Goal: Task Accomplishment & Management: Manage account settings

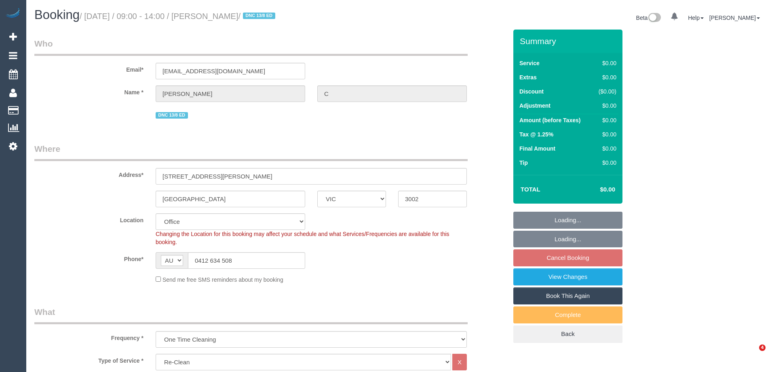
select select "VIC"
select select "number:28"
select select "number:14"
select select "number:19"
select select "number:24"
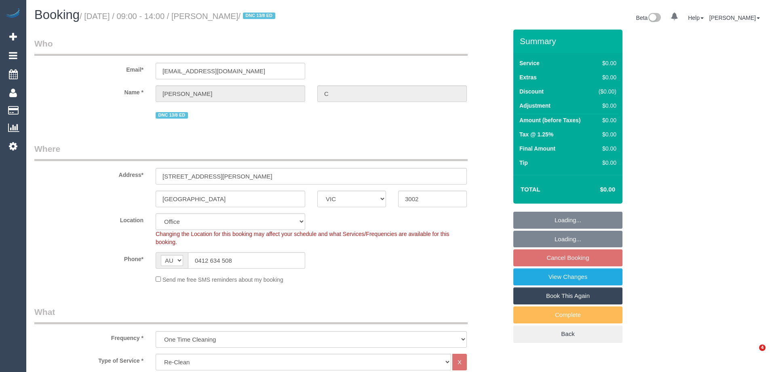
select select "number:26"
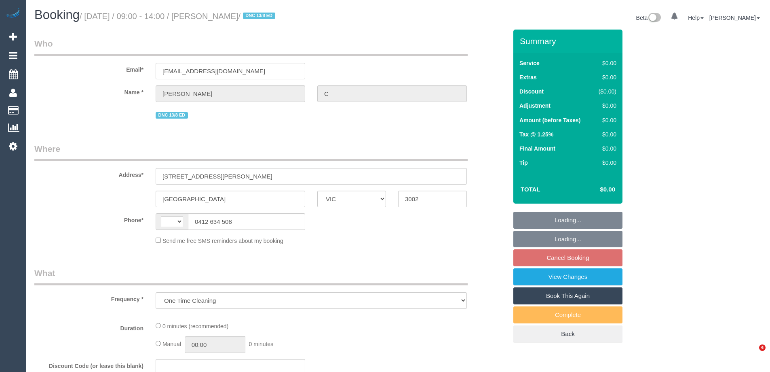
select select "VIC"
select select "string:stripe-pm_1RukgY2GScqysDRVVvtP8RBP"
select select "number:28"
select select "number:14"
select select "number:19"
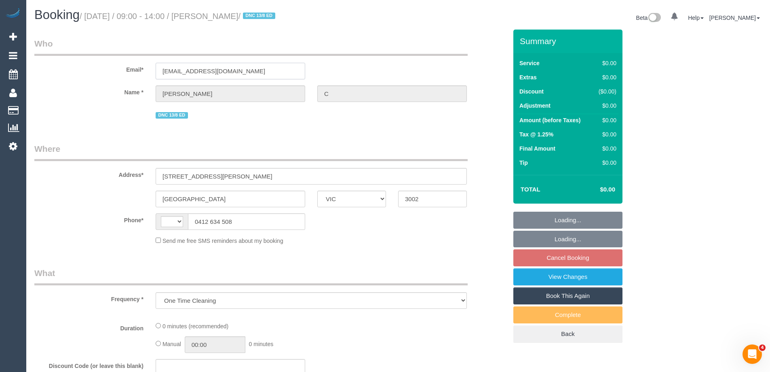
select select "number:24"
select select "number:26"
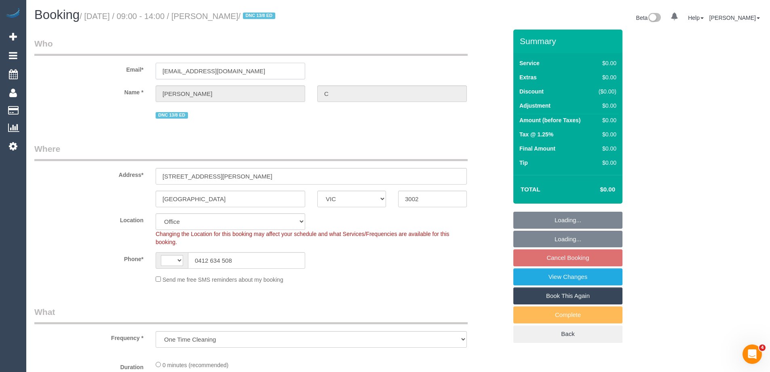
select select "object:458"
drag, startPoint x: 252, startPoint y: 72, endPoint x: -25, endPoint y: 70, distance: 277.0
click at [0, 70] on html "0 Beta Your Notifications You have 0 alerts Add Booking Bookings Active Booking…" at bounding box center [385, 186] width 770 height 372
select select "string:AU"
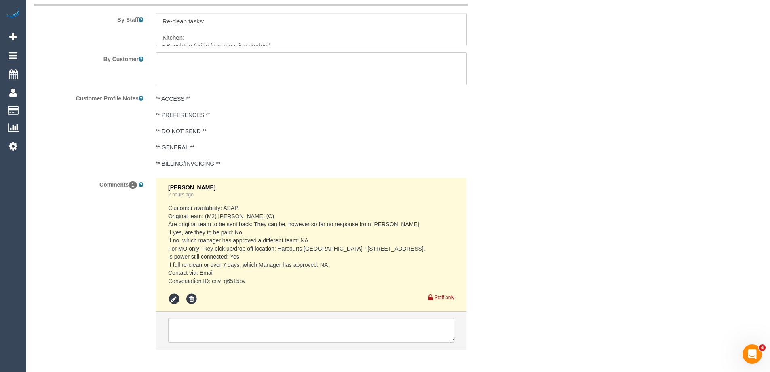
scroll to position [1300, 0]
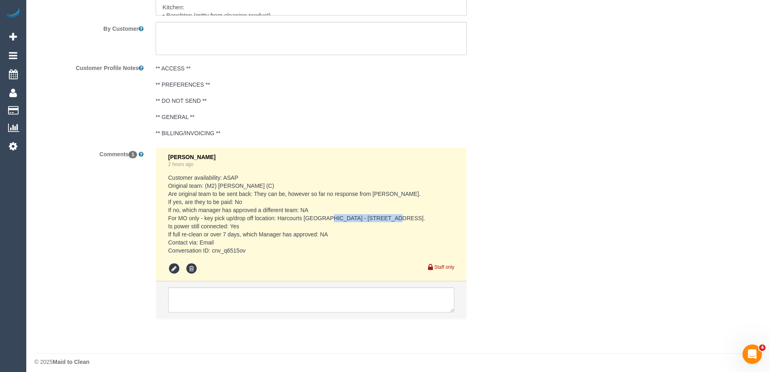
drag, startPoint x: 347, startPoint y: 217, endPoint x: 408, endPoint y: 216, distance: 60.3
click at [408, 216] on pre "Customer availability: ASAP Original team: (M2) Yann Kotchero (C) Are original …" at bounding box center [311, 213] width 286 height 81
copy pre "107/517 Flinders Lane."
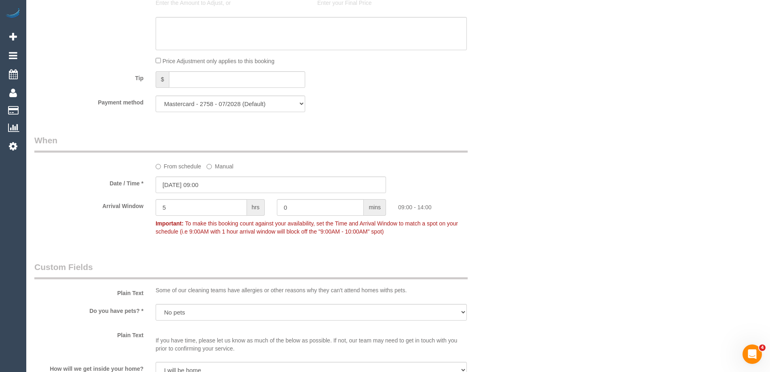
scroll to position [613, 0]
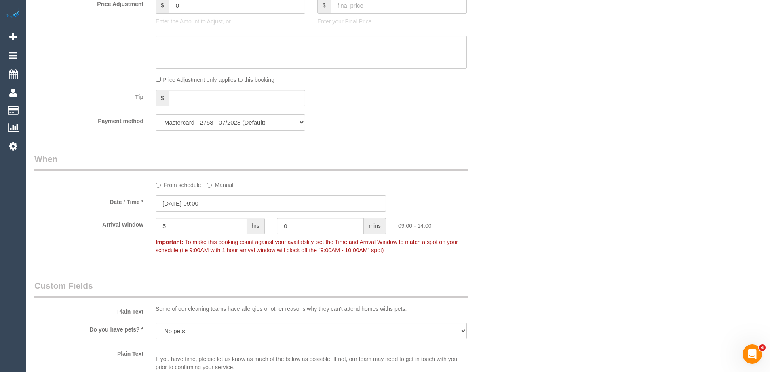
click at [184, 213] on sui-booking-spot "From schedule Manual Date / Time * 25/08/2025 09:00 Arrival Window 5 hrs 0 mins…" at bounding box center [270, 205] width 473 height 105
click at [186, 207] on input "25/08/2025 09:00" at bounding box center [271, 203] width 231 height 17
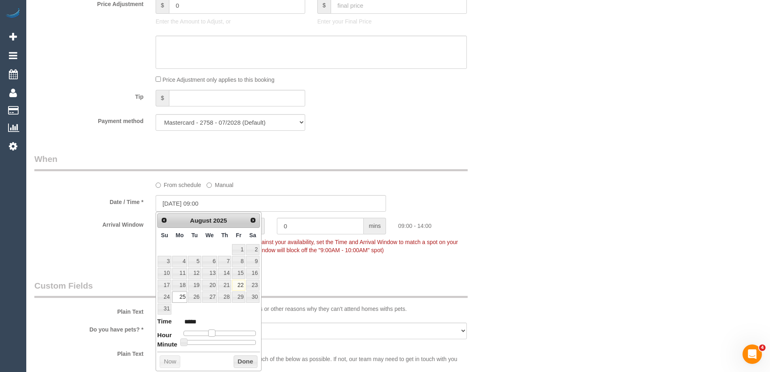
type input "25/08/2025 10:00"
type input "*****"
type input "25/08/2025 11:00"
type input "*****"
type input "25/08/2025 12:00"
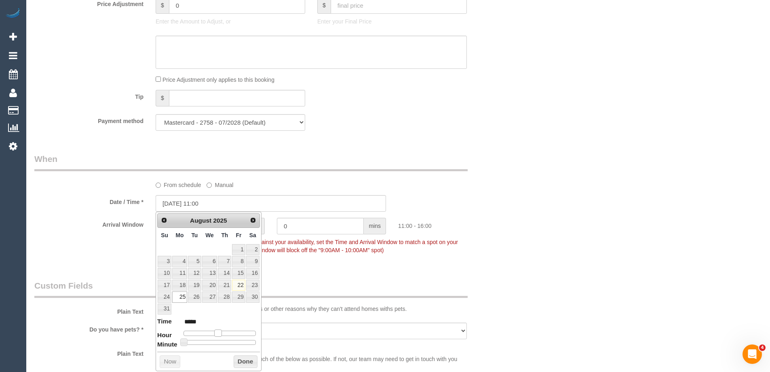
type input "*****"
drag, startPoint x: 212, startPoint y: 332, endPoint x: 221, endPoint y: 334, distance: 9.4
click at [221, 334] on span at bounding box center [221, 332] width 7 height 7
click at [241, 357] on button "Done" at bounding box center [246, 361] width 24 height 13
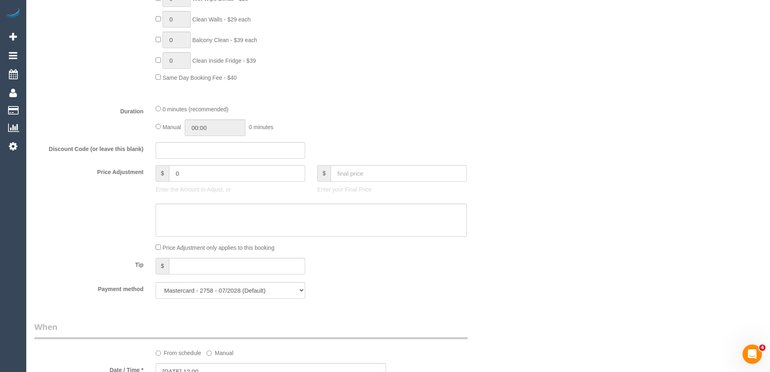
scroll to position [647, 0]
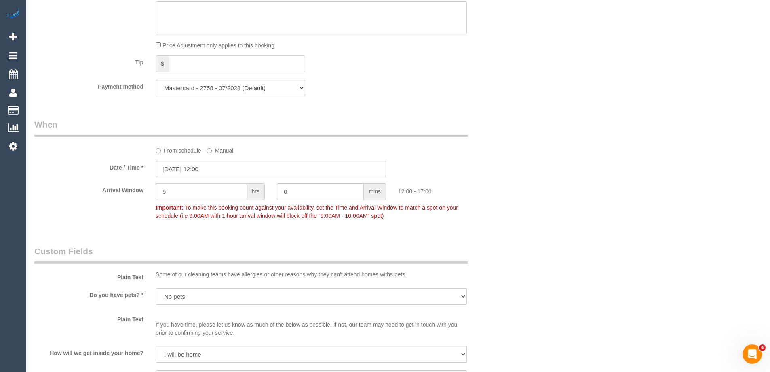
drag, startPoint x: 186, startPoint y: 195, endPoint x: 144, endPoint y: 192, distance: 42.5
click at [144, 192] on div "Arrival Window 5 hrs 0 mins 12:00 - 17:00 Important: To make this booking count…" at bounding box center [270, 203] width 485 height 40
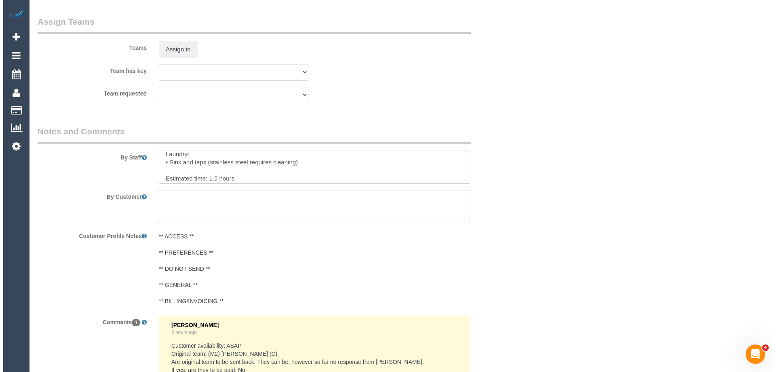
scroll to position [162, 0]
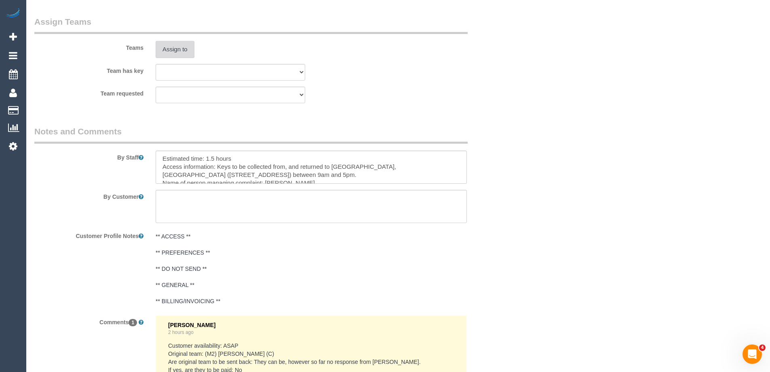
type input "1"
click at [174, 49] on button "Assign to" at bounding box center [175, 49] width 39 height 17
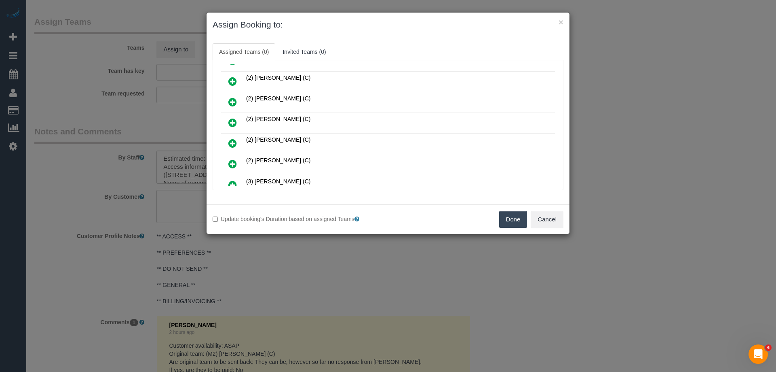
click at [231, 100] on icon at bounding box center [232, 102] width 8 height 10
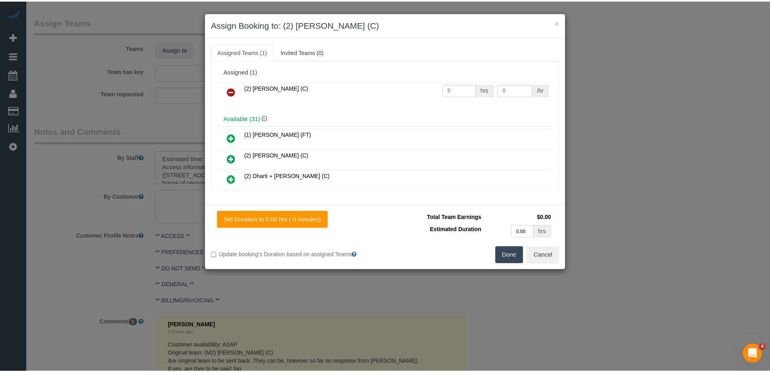
scroll to position [0, 0]
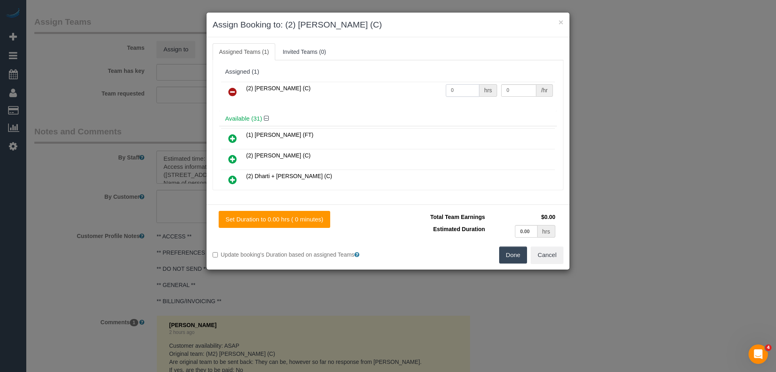
drag, startPoint x: 455, startPoint y: 91, endPoint x: 419, endPoint y: 87, distance: 35.4
click at [419, 87] on tr "(2) Marco Sanchez (C) 0 hrs 0 /hr" at bounding box center [388, 92] width 334 height 21
type input "1.5"
drag, startPoint x: 511, startPoint y: 89, endPoint x: 445, endPoint y: 85, distance: 66.0
click at [447, 85] on tr "(2) Marco Sanchez (C) 1.5 hrs 0 /hr" at bounding box center [388, 92] width 334 height 21
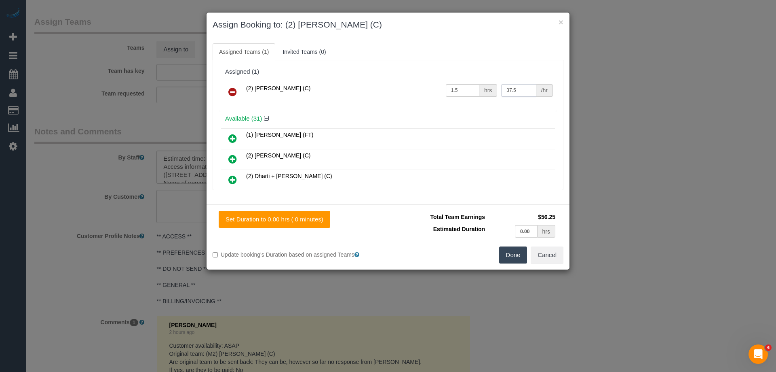
type input "37.5"
click at [512, 250] on button "Done" at bounding box center [513, 254] width 28 height 17
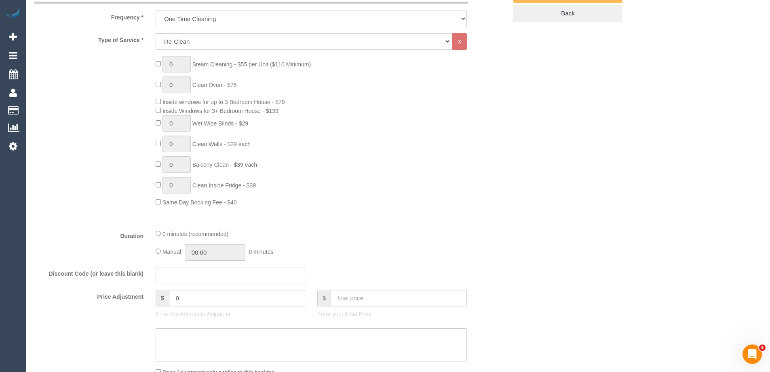
scroll to position [324, 0]
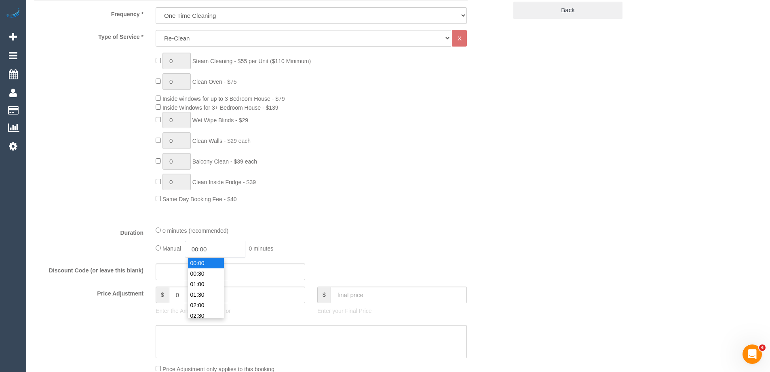
drag, startPoint x: 212, startPoint y: 251, endPoint x: 216, endPoint y: 254, distance: 5.4
click at [212, 251] on input "00:00" at bounding box center [215, 249] width 61 height 17
type input "01:30"
click at [204, 292] on li "01:30" at bounding box center [206, 294] width 36 height 11
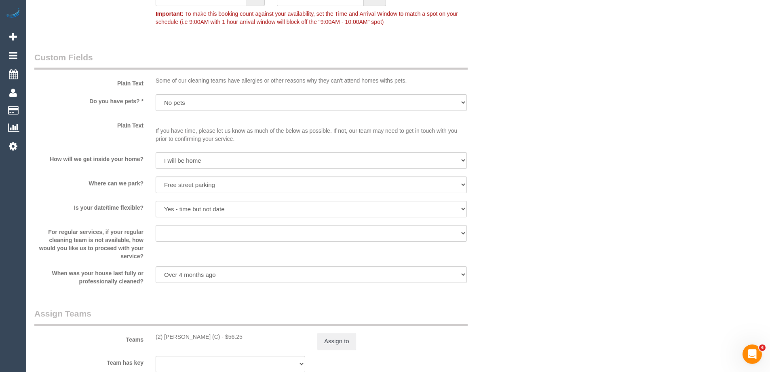
scroll to position [930, 0]
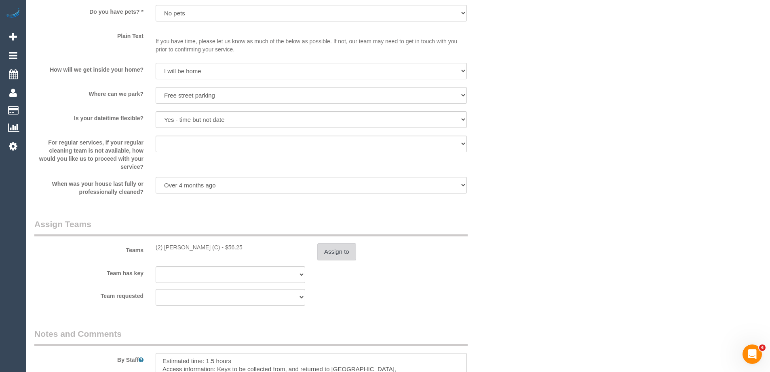
click at [334, 254] on button "Assign to" at bounding box center [336, 251] width 39 height 17
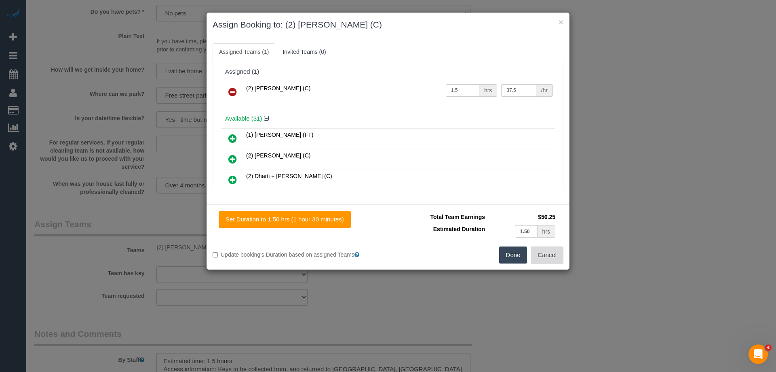
click at [541, 250] on button "Cancel" at bounding box center [547, 254] width 33 height 17
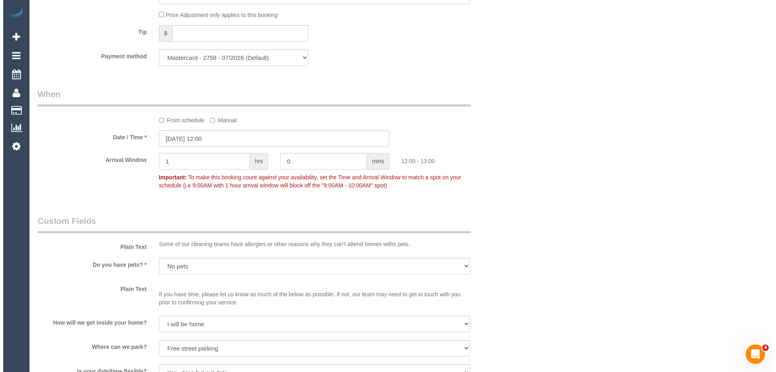
scroll to position [0, 0]
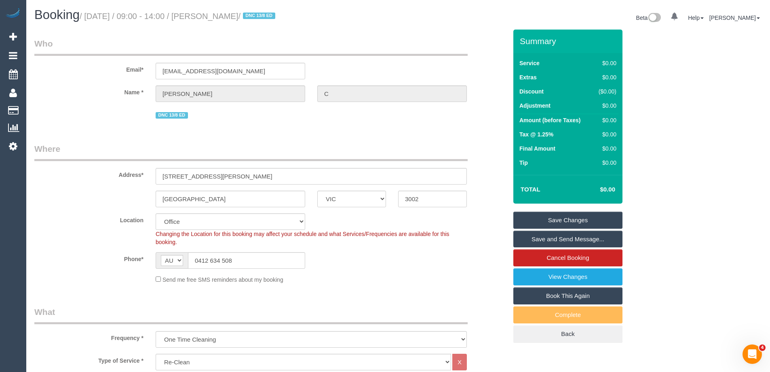
drag, startPoint x: 228, startPoint y: 15, endPoint x: 210, endPoint y: 13, distance: 17.9
click at [210, 13] on small "/ August 25, 2025 / 09:00 - 14:00 / Tim C / DNC 13/8 ED" at bounding box center [179, 16] width 198 height 9
copy small "Tim C"
click at [531, 220] on link "Save Changes" at bounding box center [568, 220] width 109 height 17
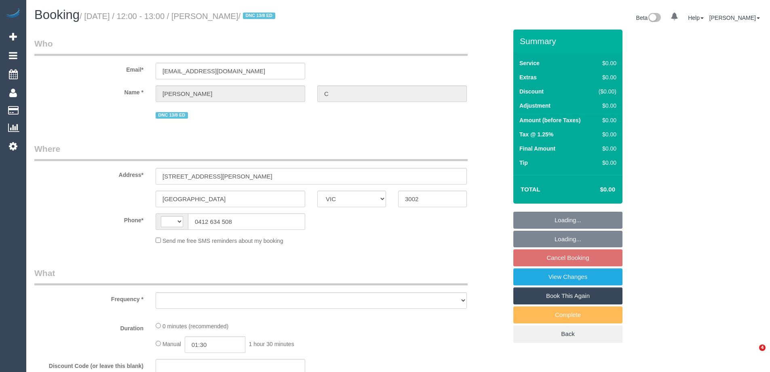
select select "VIC"
select select "string:stripe-pm_1RukgY2GScqysDRVVvtP8RBP"
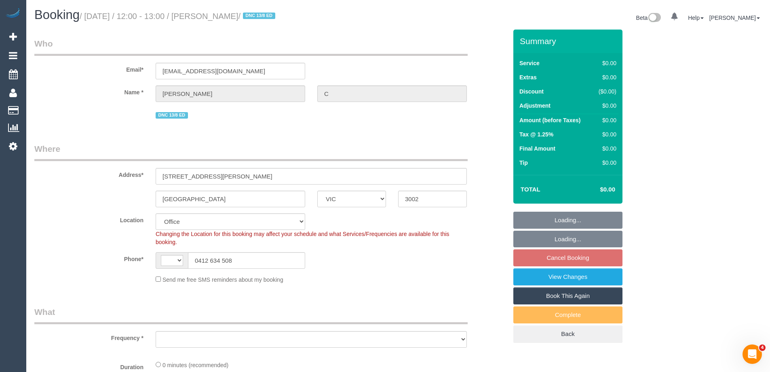
select select "string:AU"
select select "object:706"
select select "number:28"
select select "number:14"
select select "number:19"
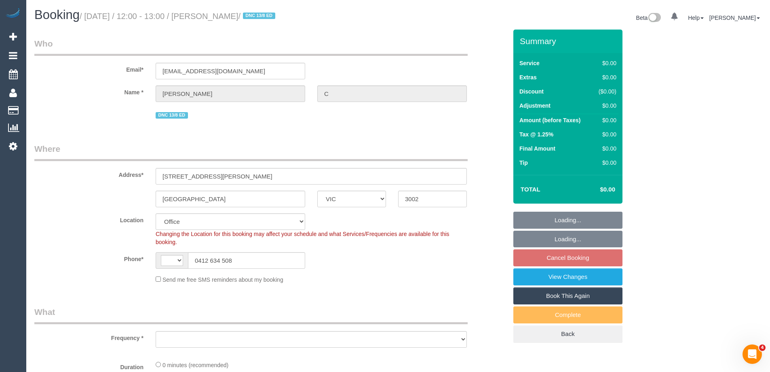
select select "number:24"
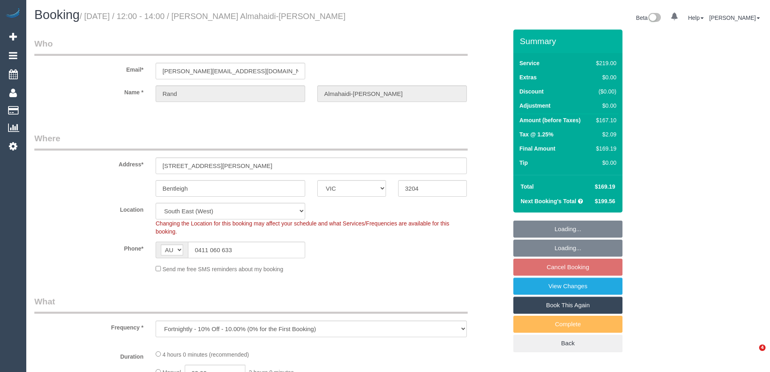
select select "VIC"
select select "string:stripe-pm_1Rpc7m2GScqysDRVGN0snWo1"
select select "object:1237"
select select "number:28"
select select "number:14"
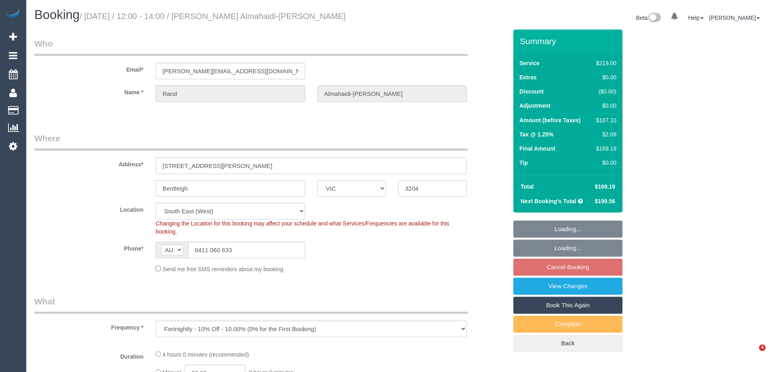
select select "number:19"
select select "number:24"
select select "number:34"
select select "number:12"
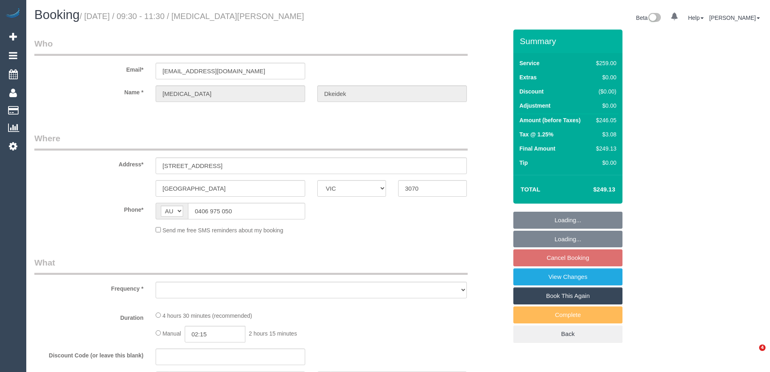
select select "VIC"
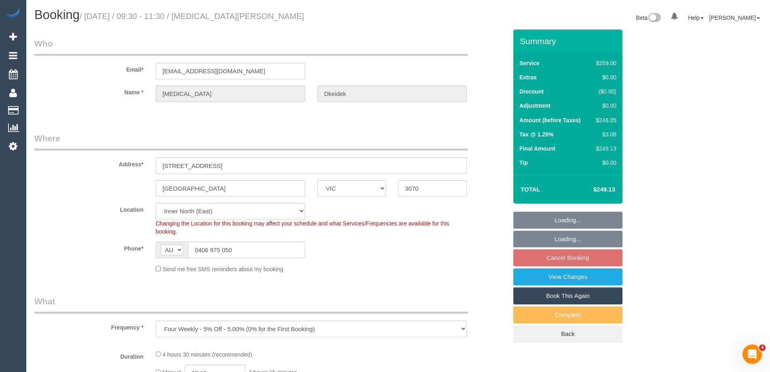
select select "object:670"
select select "string:stripe-pm_1JsQaj2GScqysDRVT6pX7zL7"
select select "number:28"
select select "number:14"
select select "number:18"
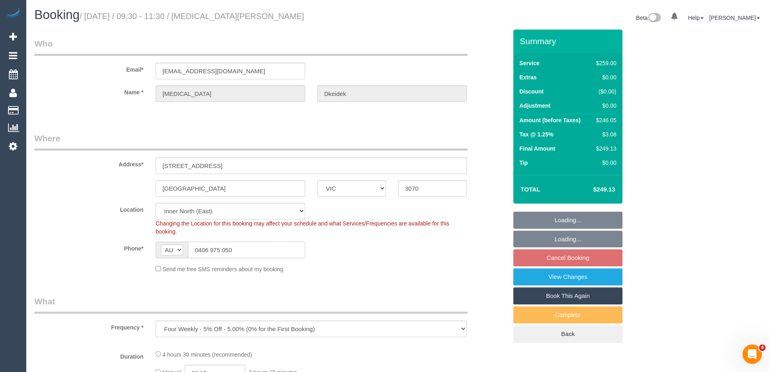
select select "number:23"
select select "number:13"
drag, startPoint x: 165, startPoint y: 251, endPoint x: 157, endPoint y: 249, distance: 7.9
click at [164, 251] on div "AF AL DZ AD AO AI AQ AG AR AM AW AU AT AZ BS BH BD BB BY BE BZ BJ BM BT BO BA B…" at bounding box center [231, 249] width 150 height 17
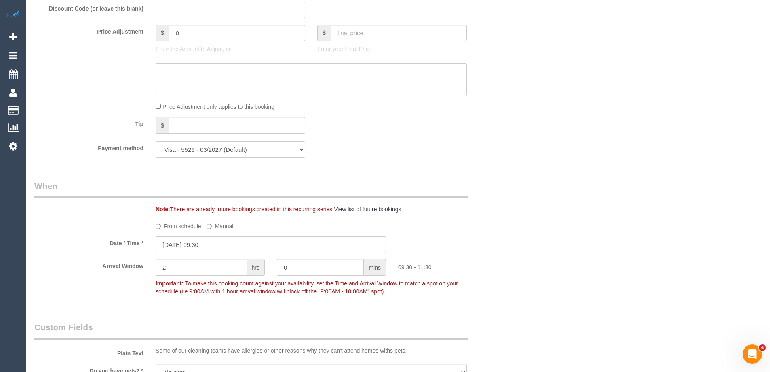
scroll to position [1447, 0]
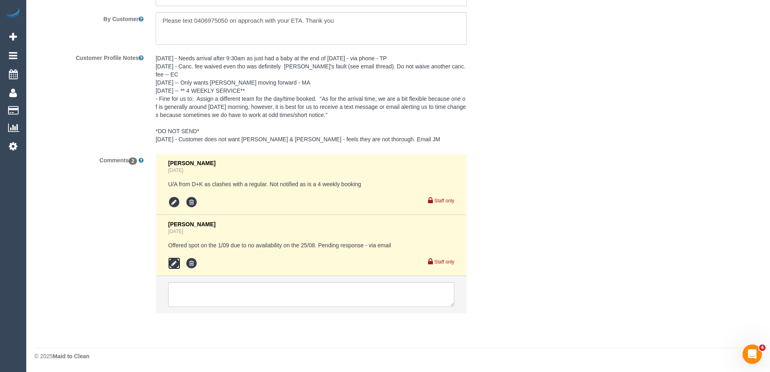
click at [169, 262] on icon at bounding box center [174, 263] width 12 height 12
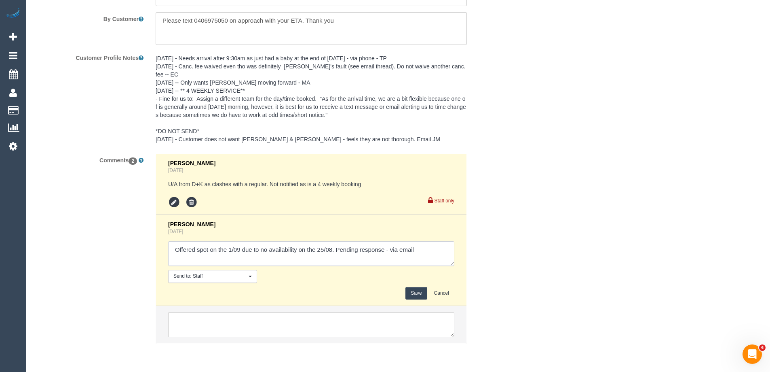
click at [389, 251] on textarea at bounding box center [311, 253] width 286 height 25
type textarea "Offered spot on the 1/09 due to no availability on the 25/08. Pending response …"
click at [417, 287] on button "Save" at bounding box center [416, 293] width 21 height 13
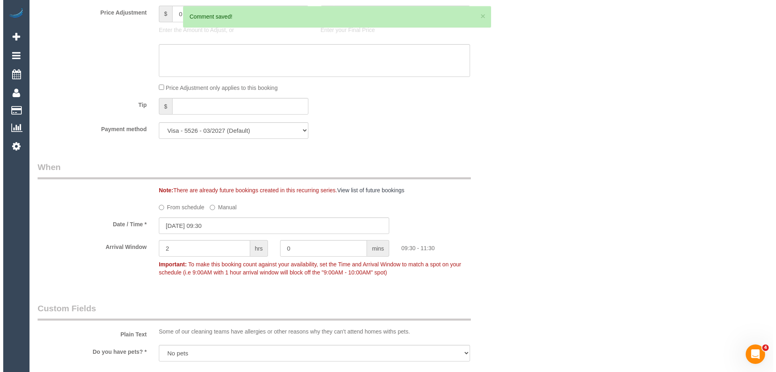
scroll to position [0, 0]
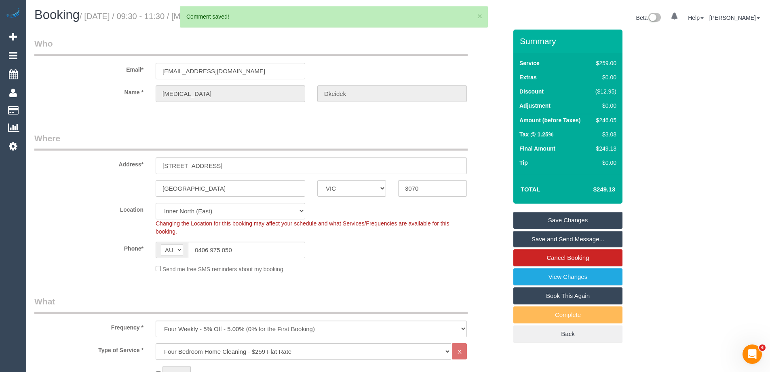
click at [545, 239] on link "Save and Send Message..." at bounding box center [568, 239] width 109 height 17
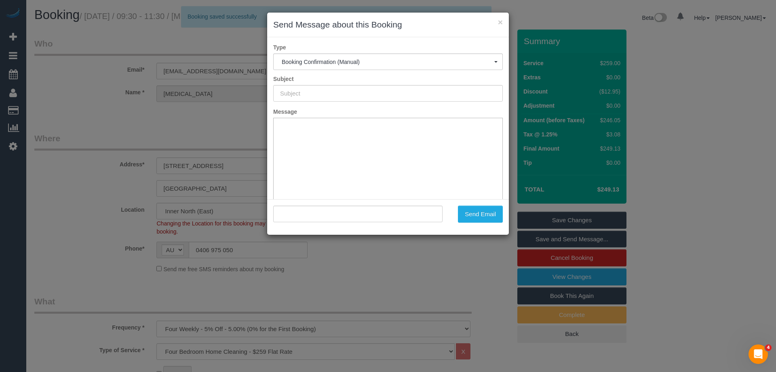
type input "Booking Confirmed"
type input ""Amira Dkeidek" <amiradkeidek@gmail.com>"
click at [470, 220] on button "Send Email" at bounding box center [480, 213] width 45 height 17
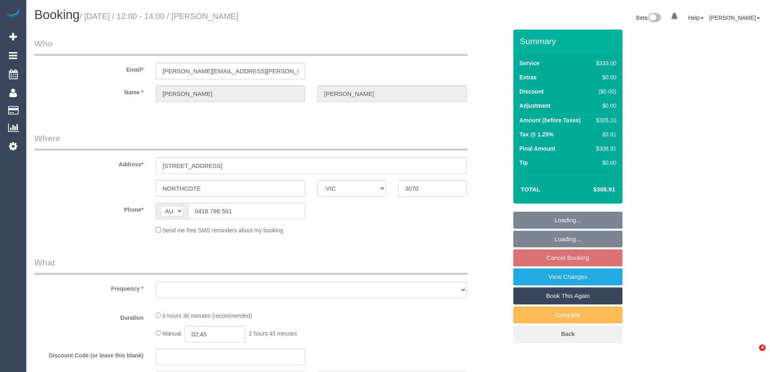
select select "VIC"
select select "string:stripe-pm_1Ld9Tg2GScqysDRVNuvYrqxY"
select select "number:32"
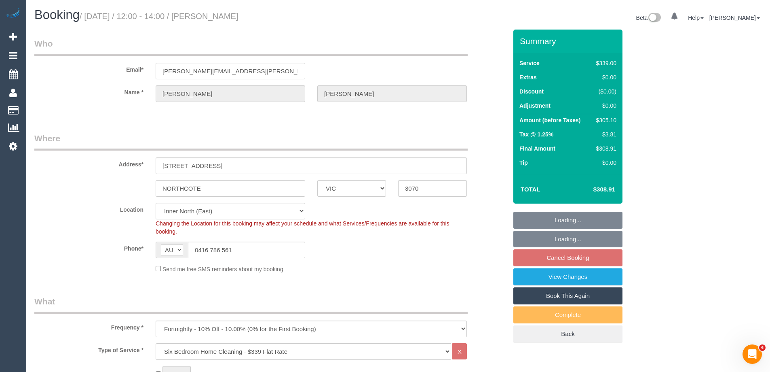
select select "object:1655"
select select "spot4"
drag, startPoint x: 251, startPoint y: 75, endPoint x: 28, endPoint y: 74, distance: 222.4
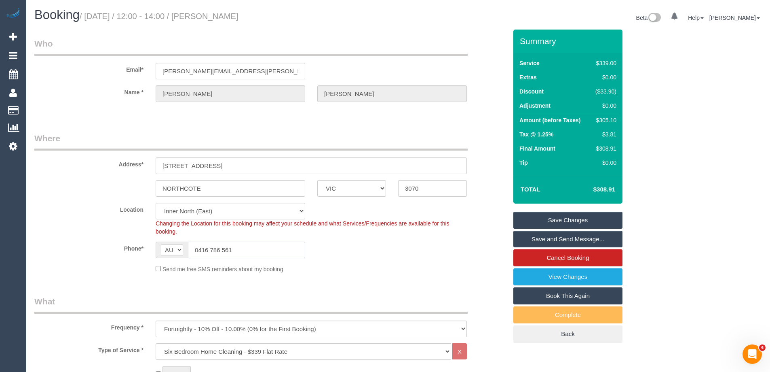
drag, startPoint x: 231, startPoint y: 250, endPoint x: 147, endPoint y: 249, distance: 84.5
click at [147, 249] on div "Phone* AF AL DZ AD AO AI AQ AG AR AM AW AU AT AZ BS BH BD BB BY BE BZ BJ BM BT …" at bounding box center [270, 249] width 485 height 17
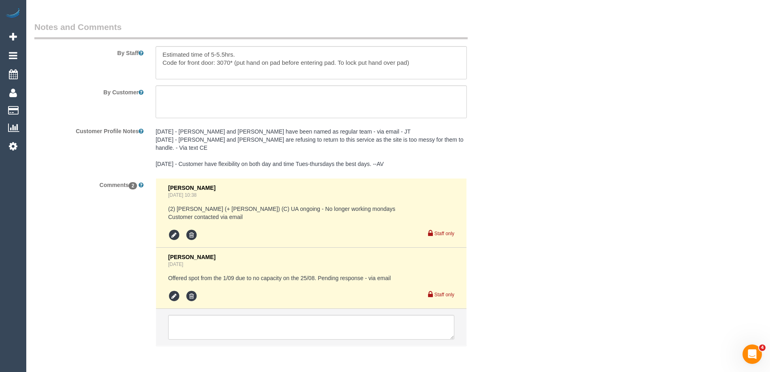
scroll to position [1393, 0]
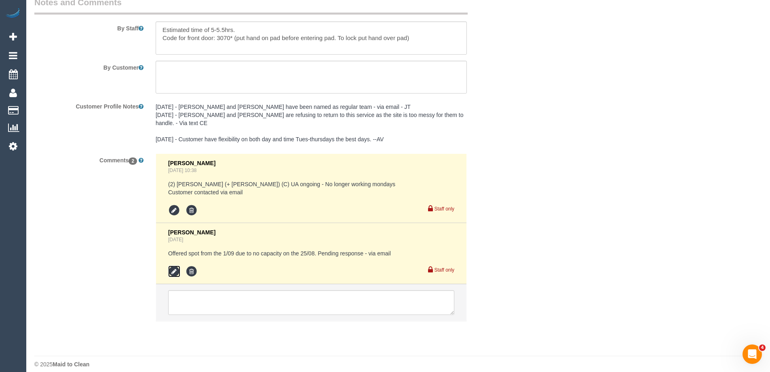
click at [174, 265] on icon at bounding box center [174, 271] width 12 height 12
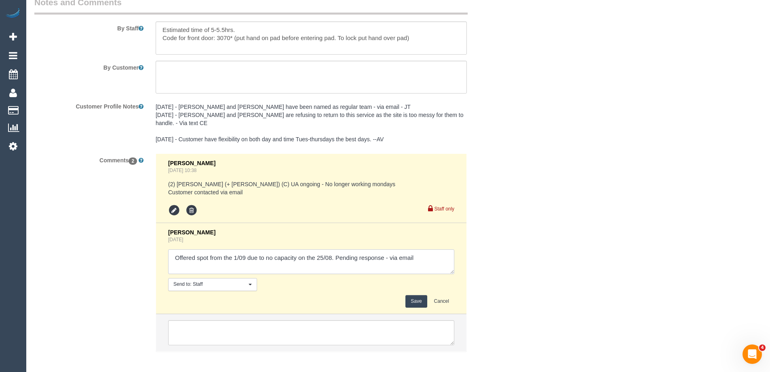
click at [389, 250] on textarea at bounding box center [311, 261] width 286 height 25
type textarea "Offered spot from the 1/09 due to no capacity on the 25/08. Pending response - …"
click at [412, 295] on button "Save" at bounding box center [416, 301] width 21 height 13
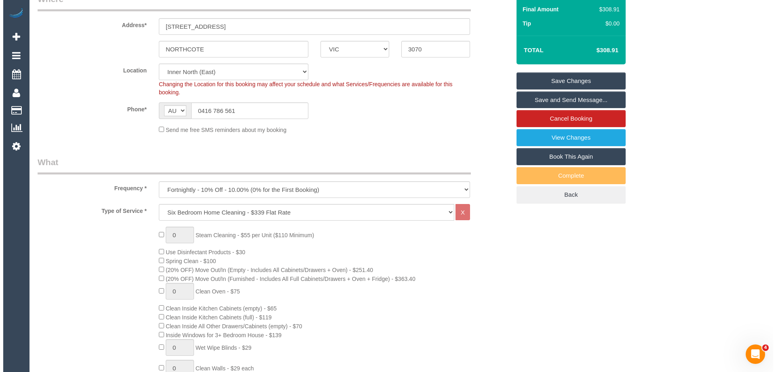
scroll to position [0, 0]
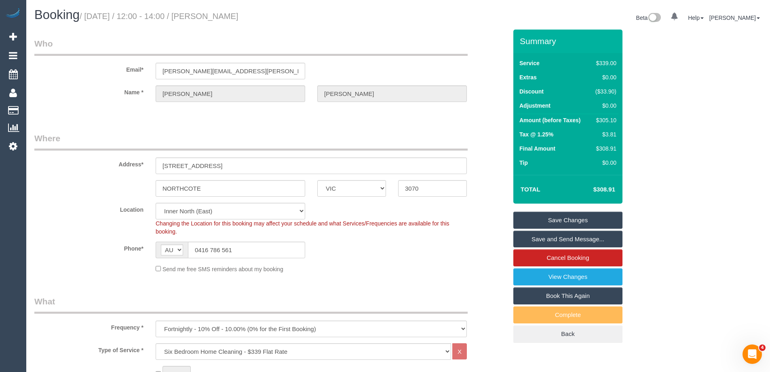
click at [531, 237] on link "Save and Send Message..." at bounding box center [568, 239] width 109 height 17
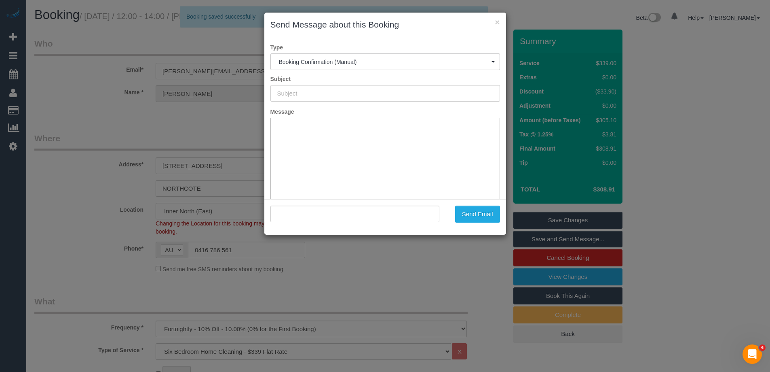
type input "Booking Confirmed"
type input ""Chris Horne" <christopher.horne@gmail.com>"
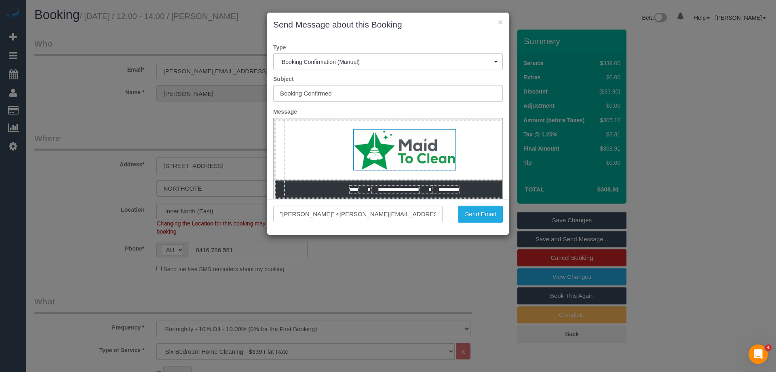
click at [476, 223] on div ""Chris Horne" <christopher.horne@gmail.com> Send Email" at bounding box center [388, 217] width 242 height 36
click at [476, 218] on button "Send Email" at bounding box center [480, 213] width 45 height 17
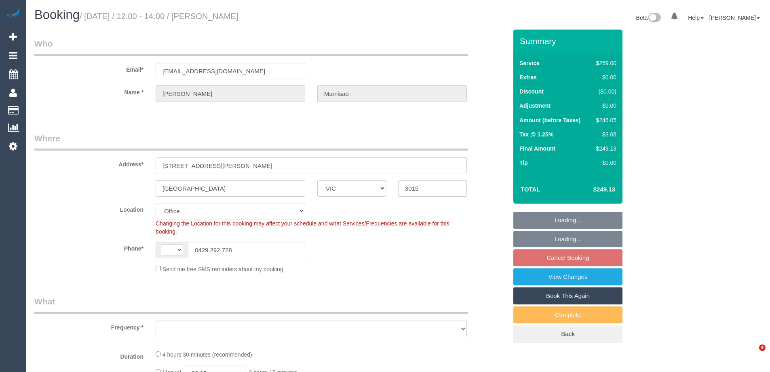
select select "VIC"
select select "string:stripe-pm_1Q49nV2GScqysDRVo3ymOf7R"
select select "number:27"
select select "number:14"
select select "number:19"
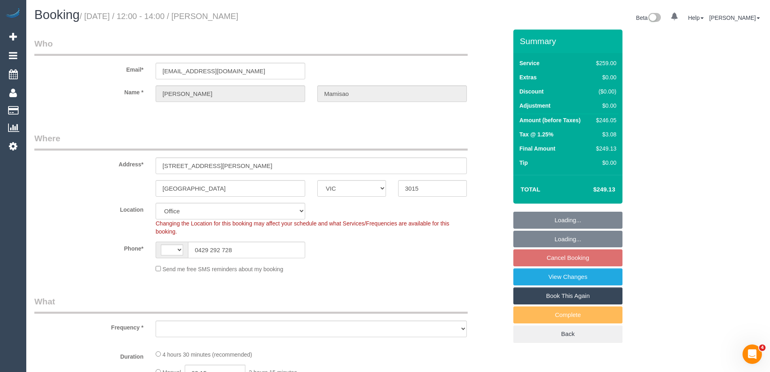
select select "number:24"
select select "number:34"
select select "number:12"
select select "string:AU"
select select "object:812"
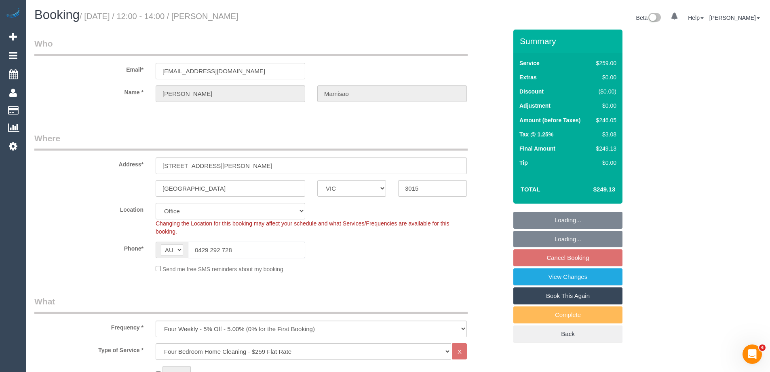
click at [104, 251] on div "Phone* AF AL DZ AD AO AI AQ AG AR AM AW AU AT AZ BS BH BD BB BY BE BZ BJ BM BT …" at bounding box center [270, 249] width 485 height 17
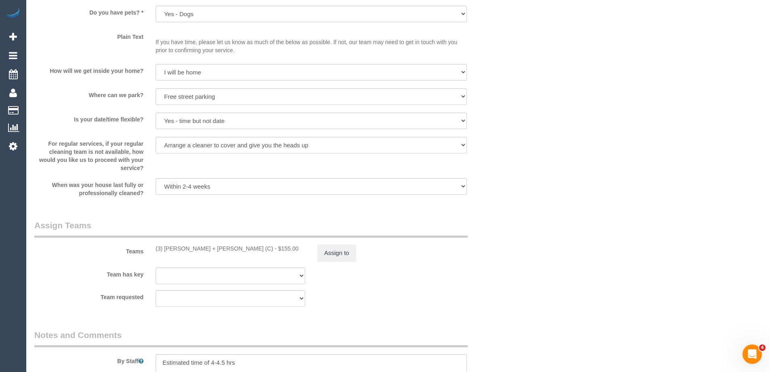
scroll to position [1213, 0]
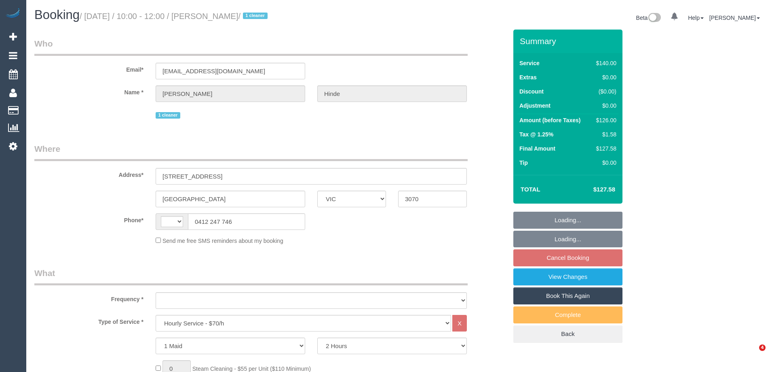
select select "VIC"
select select "string:AU"
select select "string:stripe-pm_1QkDw72GScqysDRVNmaaGZB3"
select select "number:28"
select select "number:14"
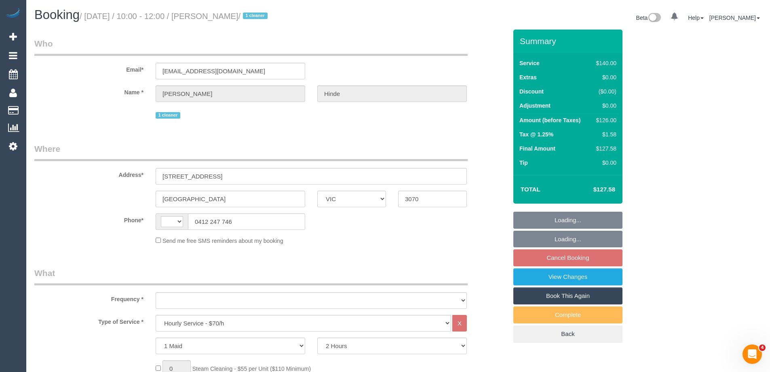
select select "number:18"
select select "number:36"
select select "number:33"
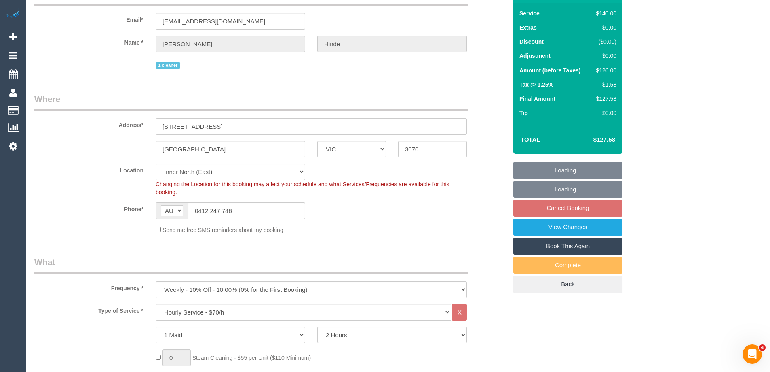
select select "object:1680"
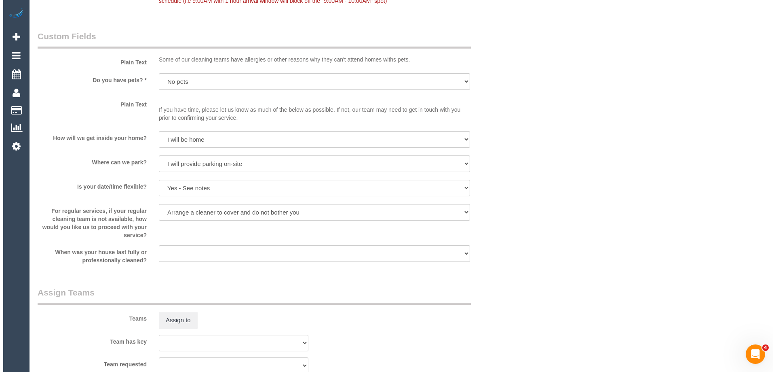
scroll to position [1294, 0]
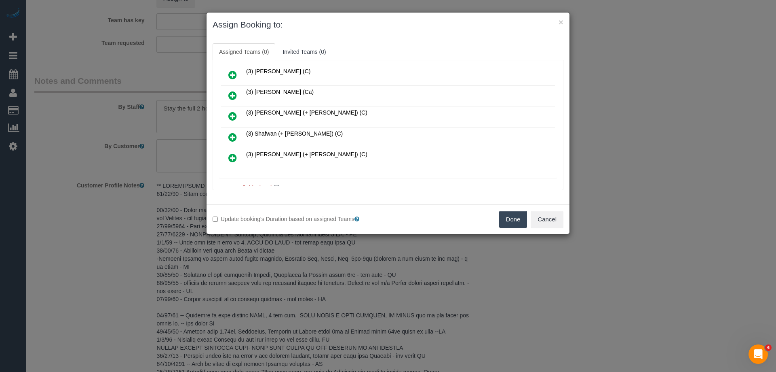
scroll to position [364, 0]
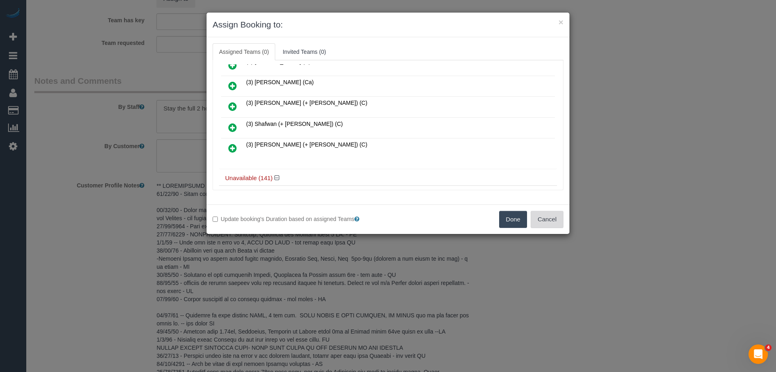
click at [551, 220] on button "Cancel" at bounding box center [547, 219] width 33 height 17
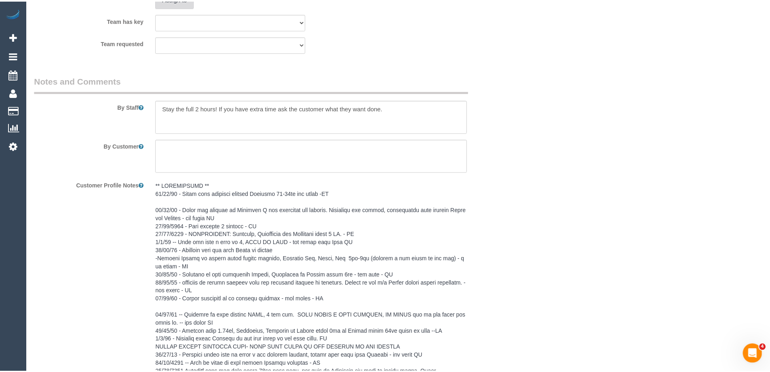
scroll to position [1284, 0]
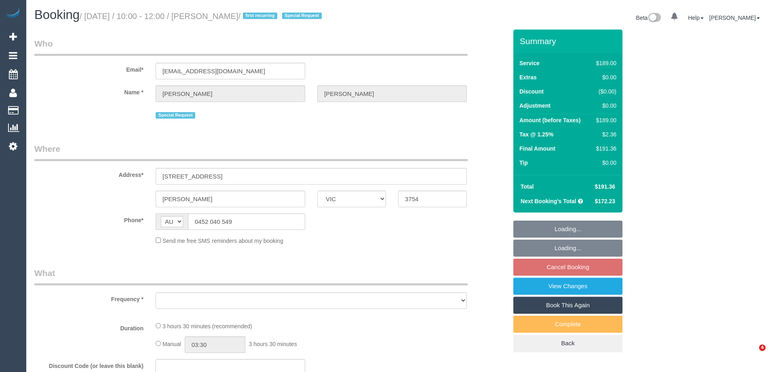
select select "VIC"
select select "string:stripe-pm_1RurjK2GScqysDRVIlGnU8df"
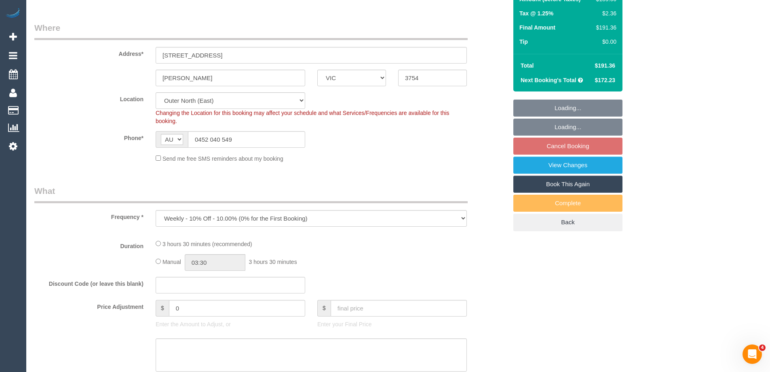
select select "object:689"
select select "number:27"
select select "number:14"
select select "number:19"
select select "number:36"
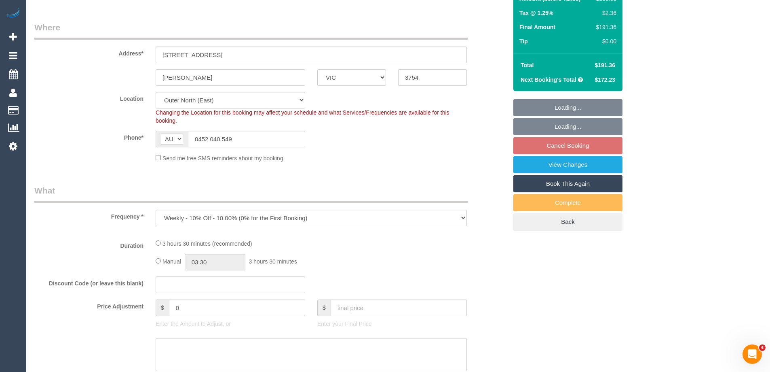
select select "number:34"
select select "number:11"
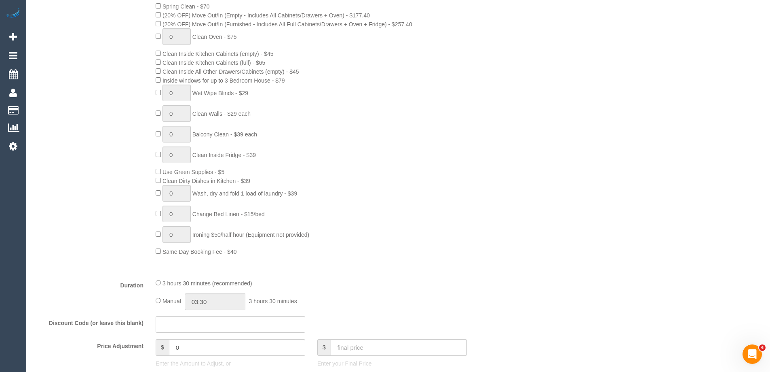
scroll to position [566, 0]
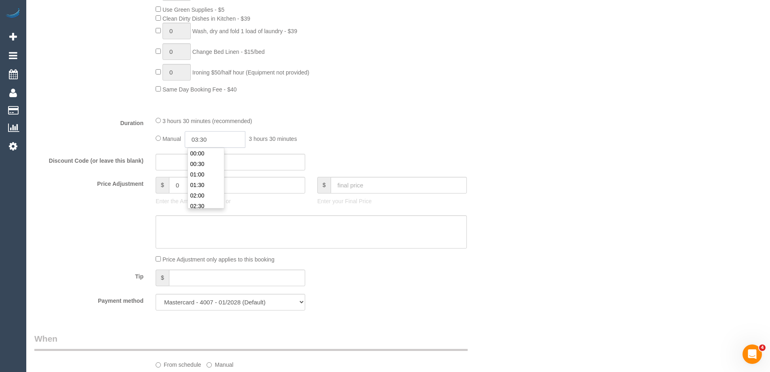
click at [209, 136] on input "03:30" at bounding box center [215, 139] width 61 height 17
click at [201, 172] on li "01:30" at bounding box center [206, 170] width 36 height 11
drag, startPoint x: 213, startPoint y: 139, endPoint x: 204, endPoint y: 137, distance: 9.1
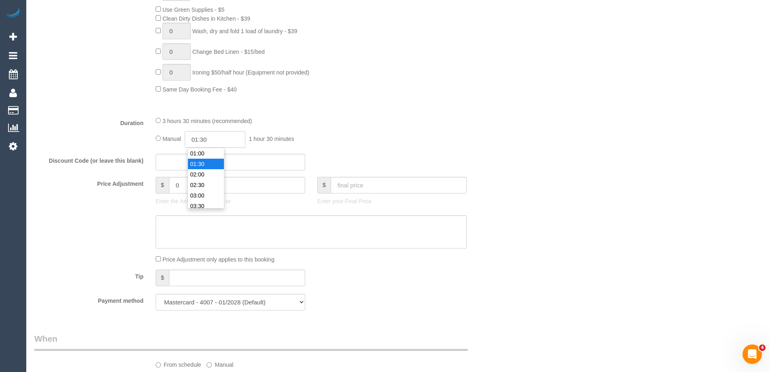
click at [204, 137] on input "01:30" at bounding box center [215, 139] width 61 height 17
type input "01:45"
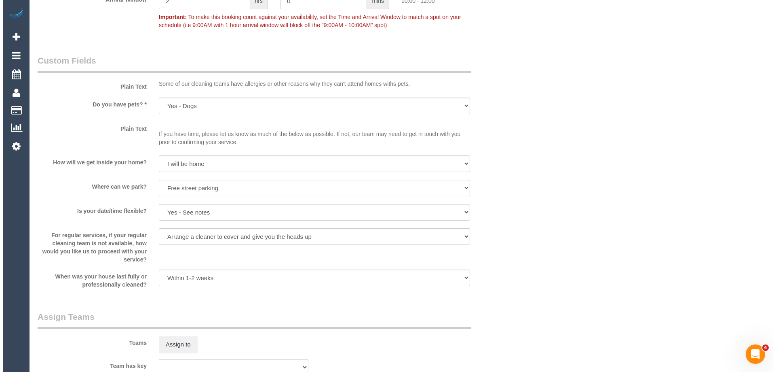
scroll to position [1254, 0]
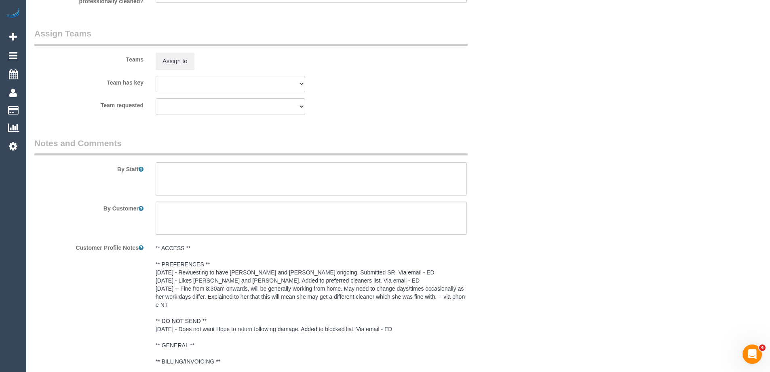
click at [180, 171] on textarea at bounding box center [311, 178] width 311 height 33
type textarea "Estimated time of 3-3.5 hrs"
click at [176, 60] on button "Assign to" at bounding box center [175, 61] width 39 height 17
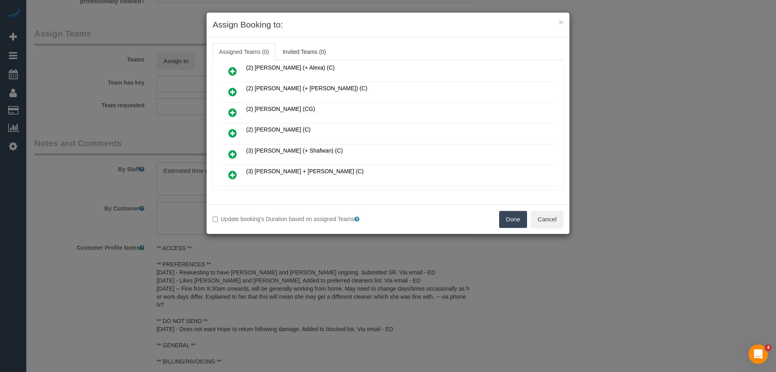
scroll to position [121, 0]
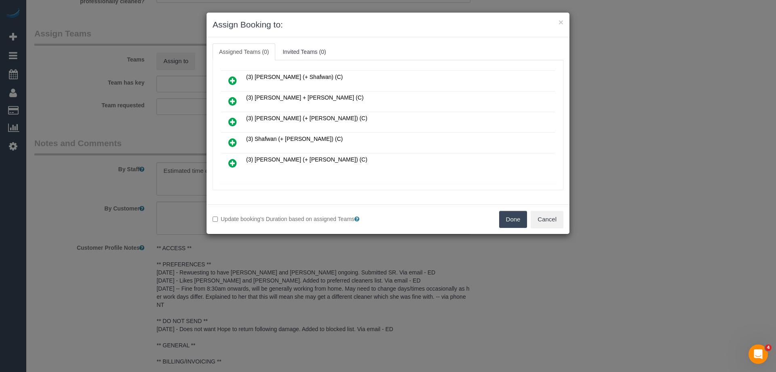
click at [228, 122] on link at bounding box center [232, 122] width 19 height 16
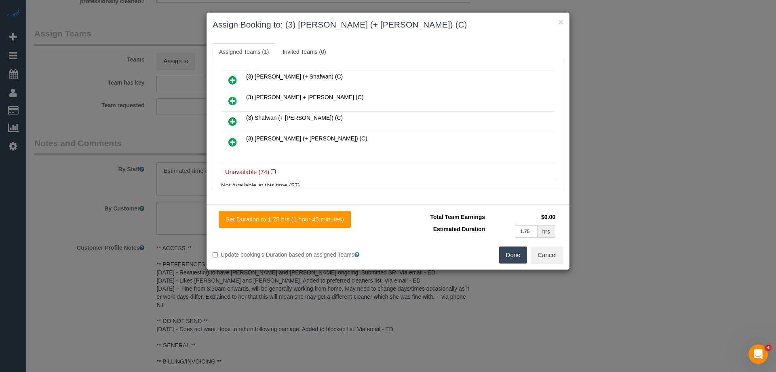
click at [233, 140] on icon at bounding box center [232, 142] width 8 height 10
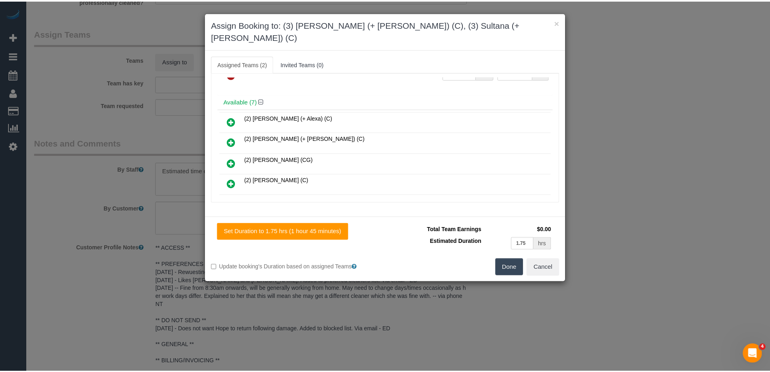
scroll to position [0, 0]
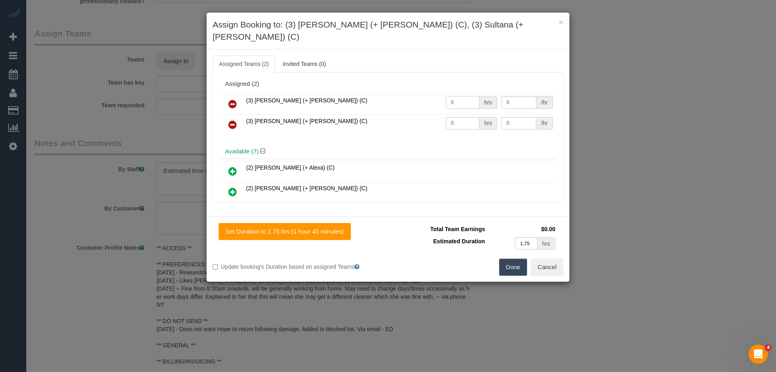
drag, startPoint x: 453, startPoint y: 89, endPoint x: 421, endPoint y: 90, distance: 32.0
click at [419, 94] on tr "(3) Sabbir (+ Sultana) (C) 0 hrs 0 /hr" at bounding box center [388, 104] width 334 height 21
type input "1"
drag, startPoint x: 467, startPoint y: 109, endPoint x: 418, endPoint y: 109, distance: 48.9
click at [418, 114] on tr "(3) Sultana (+ Sabbir) (C) 0 hrs 0 /hr" at bounding box center [388, 124] width 334 height 21
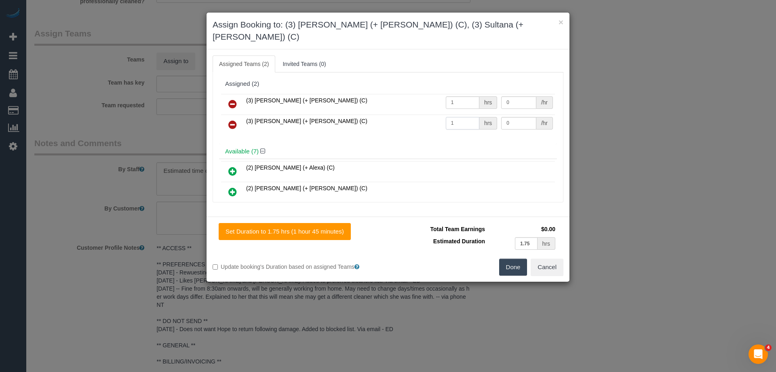
type input "1"
drag, startPoint x: 516, startPoint y: 89, endPoint x: 445, endPoint y: 91, distance: 71.2
click at [447, 94] on tr "(3) Sabbir (+ Sultana) (C) 1 hrs 0 /hr" at bounding box center [388, 104] width 334 height 21
type input "60"
drag, startPoint x: 528, startPoint y: 108, endPoint x: 447, endPoint y: 108, distance: 80.9
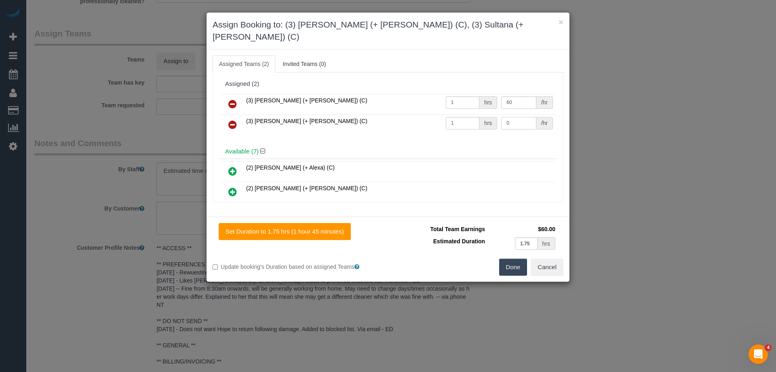
click at [448, 114] on tr "(3) Sultana (+ Sabbir) (C) 1 hrs 0 /hr" at bounding box center [388, 124] width 334 height 21
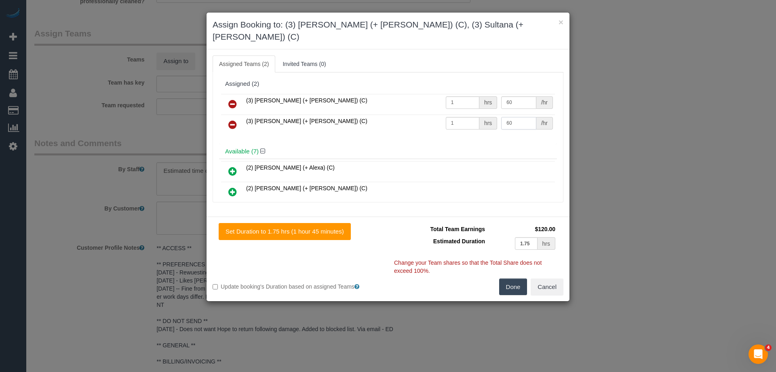
type input "60"
drag, startPoint x: 506, startPoint y: 276, endPoint x: 528, endPoint y: 234, distance: 47.2
click at [508, 278] on button "Done" at bounding box center [513, 286] width 28 height 17
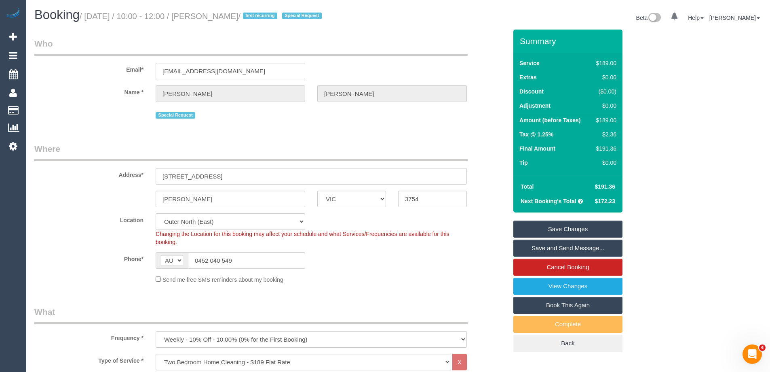
drag, startPoint x: 259, startPoint y: 17, endPoint x: 209, endPoint y: 16, distance: 50.6
click at [209, 16] on small "/ August 28, 2025 / 10:00 - 12:00 / Emily Peterson / first recurring Special Re…" at bounding box center [202, 16] width 245 height 9
copy small "Emily Peterson"
click at [535, 241] on link "Save and Send Message..." at bounding box center [568, 247] width 109 height 17
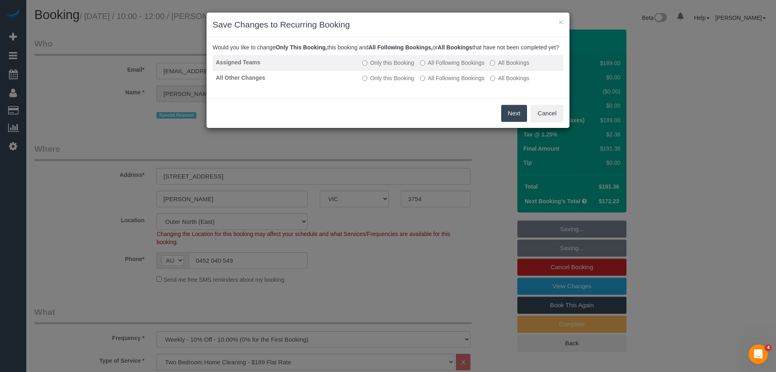
click at [440, 67] on label "All Following Bookings" at bounding box center [452, 63] width 65 height 8
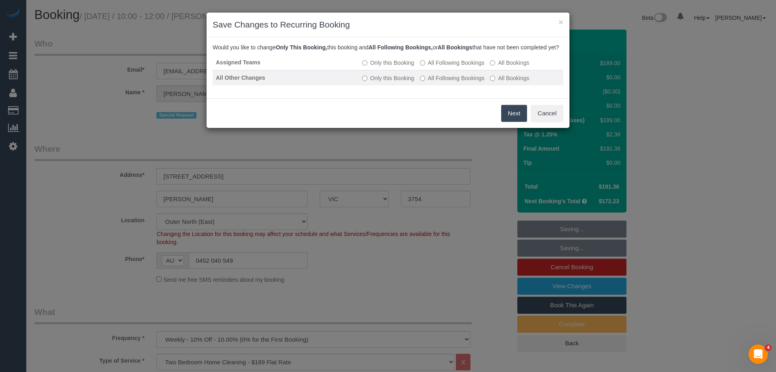
click at [439, 82] on label "All Following Bookings" at bounding box center [452, 78] width 65 height 8
click at [514, 122] on button "Save" at bounding box center [514, 113] width 28 height 17
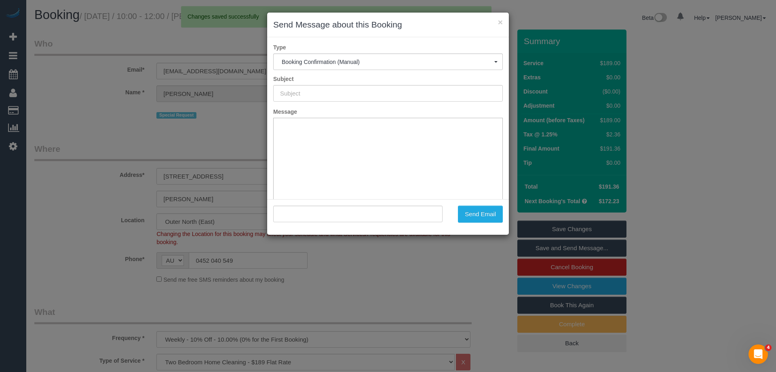
type input "Booking Confirmed"
type input ""Emily Peterson" <emilypetersondvm@gmail.com>"
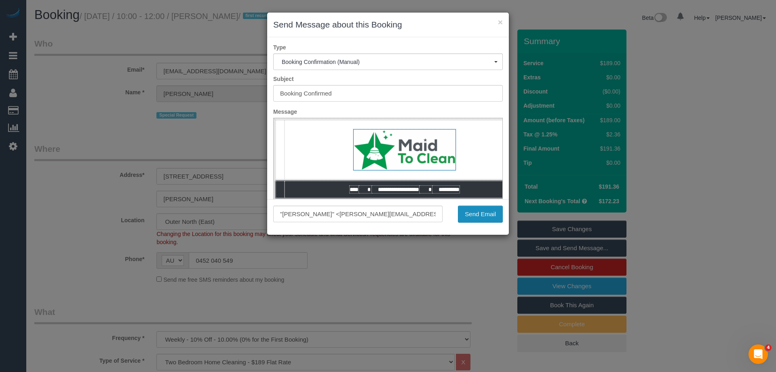
click at [481, 208] on button "Send Email" at bounding box center [480, 213] width 45 height 17
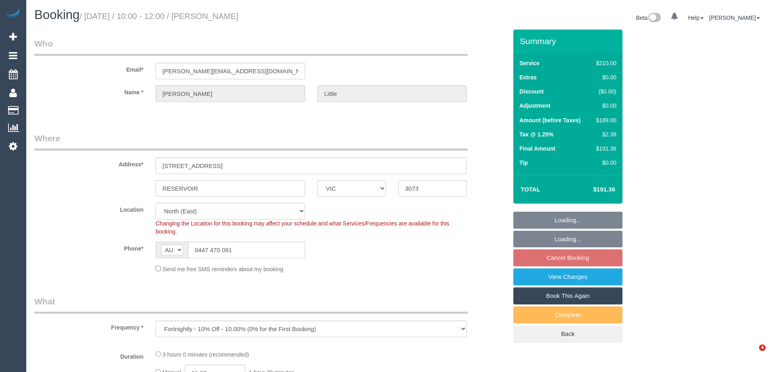
select select "VIC"
select select "object:703"
select select "180"
select select "number:27"
select select "number:14"
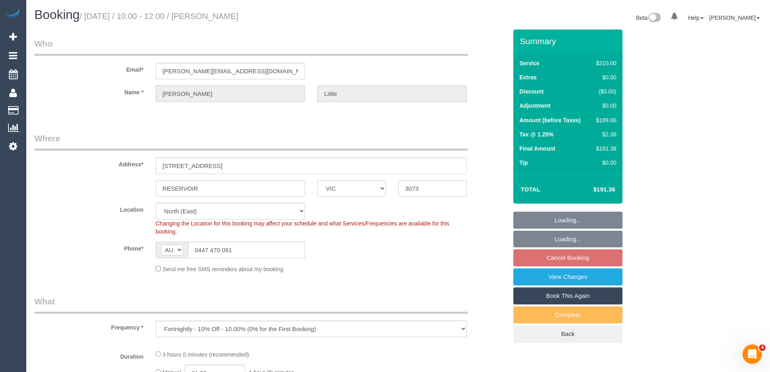
select select "number:19"
select select "number:36"
select select "number:34"
select select "number:26"
select select "spot3"
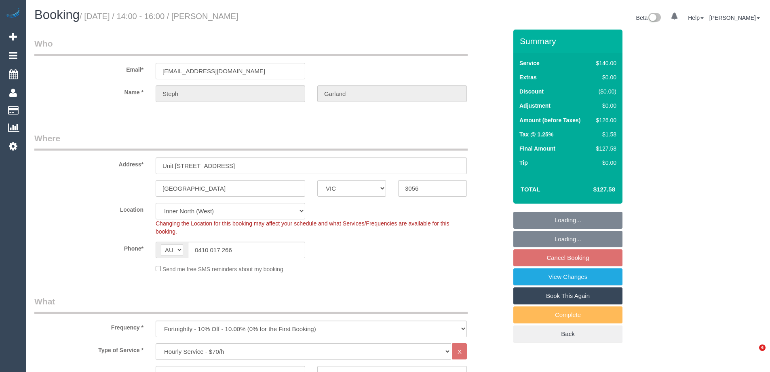
select select "VIC"
select select "number:28"
select select "number:14"
select select "number:19"
select select "number:25"
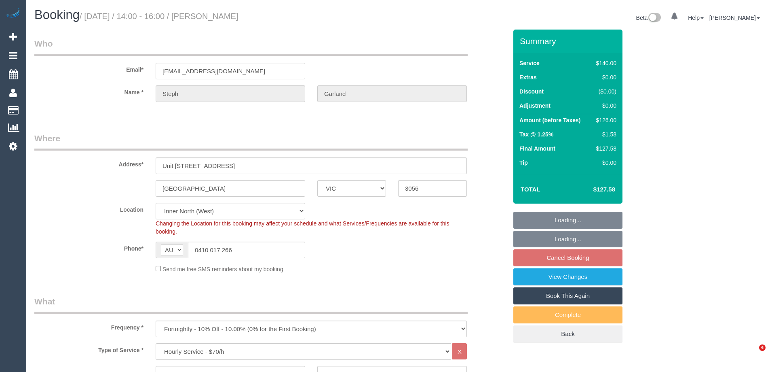
select select "number:33"
select select "number:26"
select select "spot8"
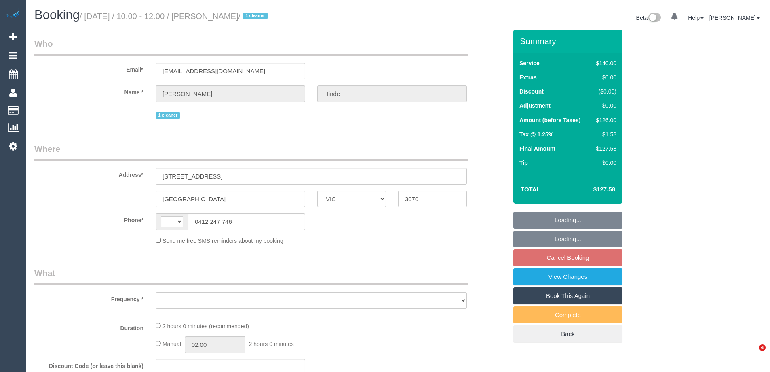
select select "VIC"
select select "string:stripe-pm_1QkDw72GScqysDRVNmaaGZB3"
select select "number:28"
select select "number:14"
select select "number:18"
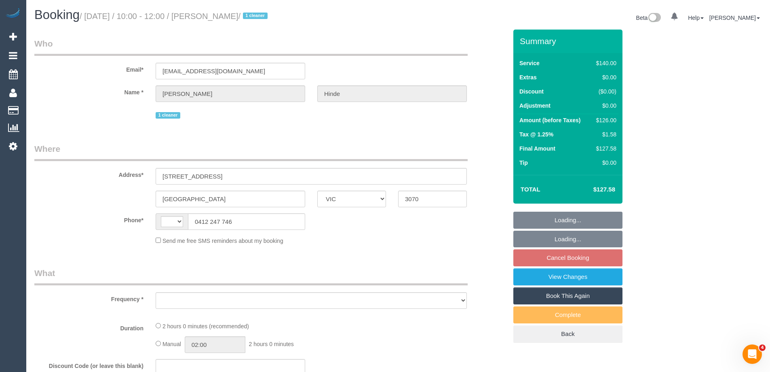
select select "number:36"
select select "number:33"
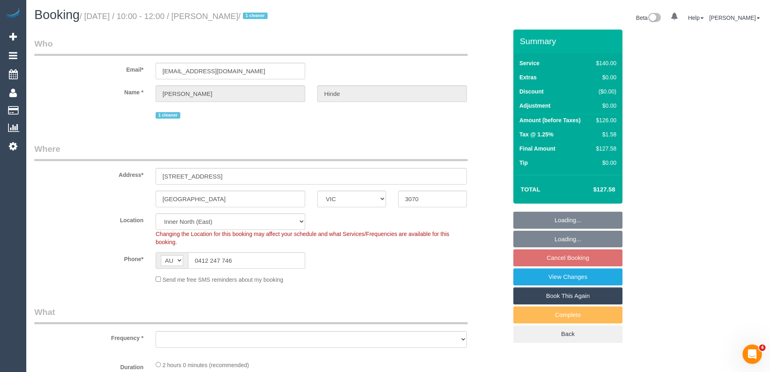
select select "string:AU"
select select "object:1680"
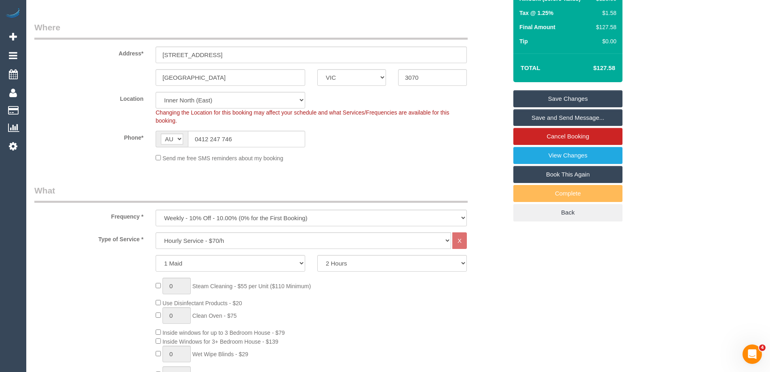
scroll to position [485, 0]
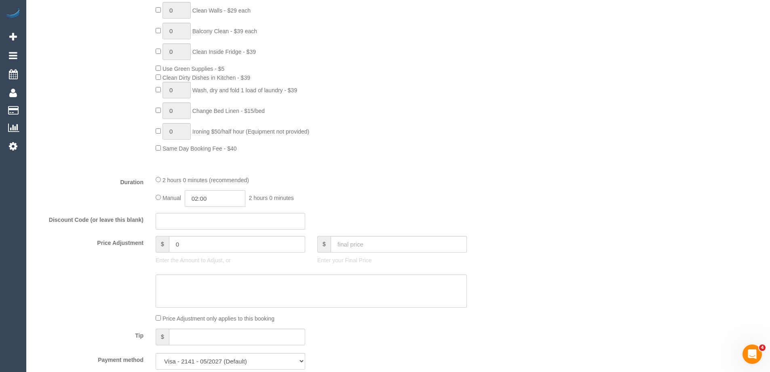
click at [235, 201] on input "02:00" at bounding box center [215, 198] width 61 height 17
type input "01:00"
click at [208, 215] on li "01:00" at bounding box center [206, 218] width 36 height 11
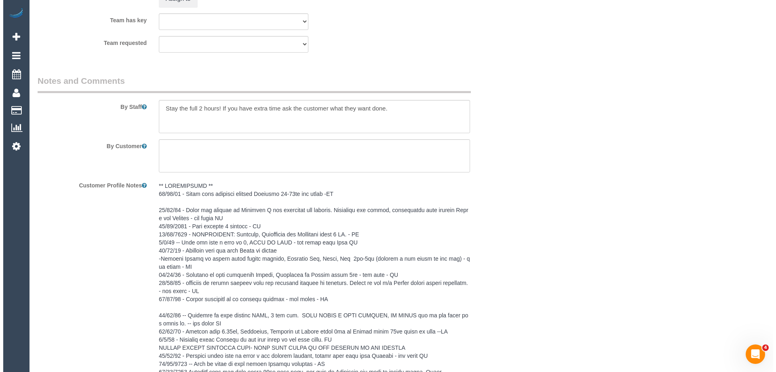
scroll to position [1092, 0]
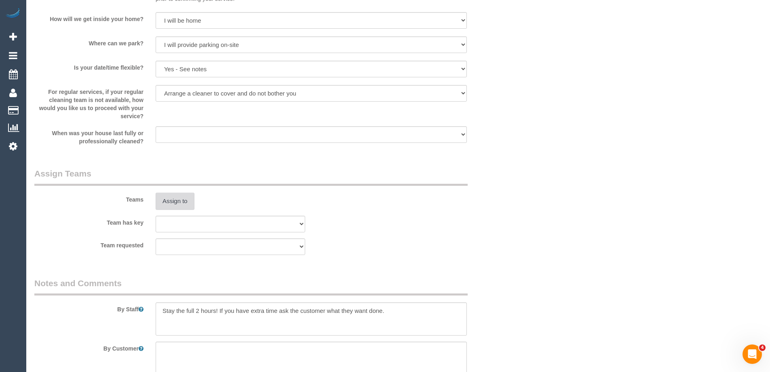
click at [178, 199] on button "Assign to" at bounding box center [175, 201] width 39 height 17
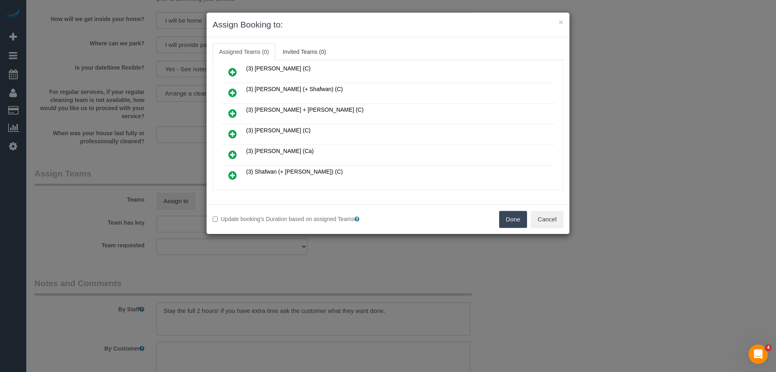
scroll to position [283, 0]
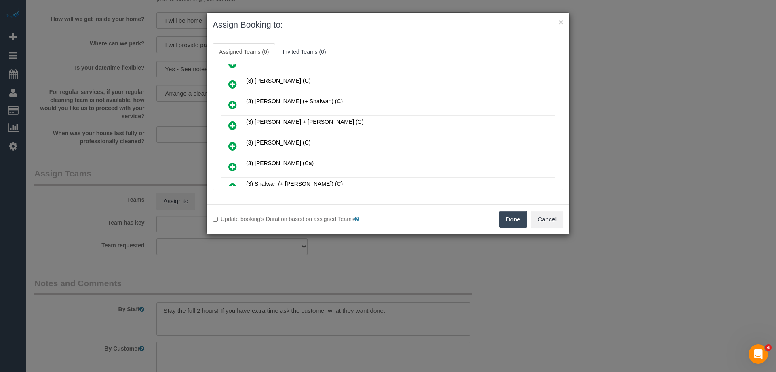
click at [237, 101] on link at bounding box center [232, 105] width 19 height 16
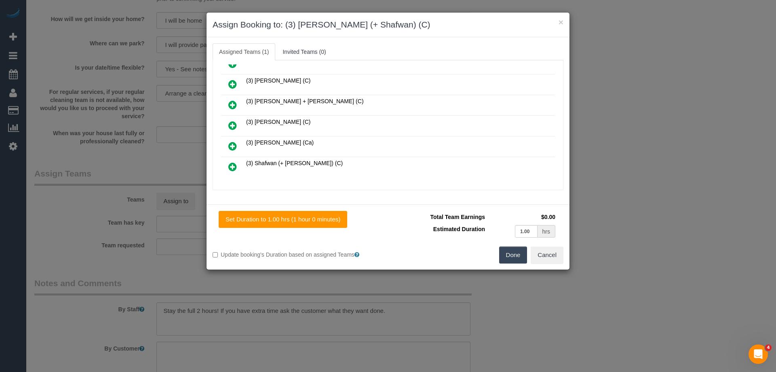
click at [231, 168] on icon at bounding box center [232, 167] width 8 height 10
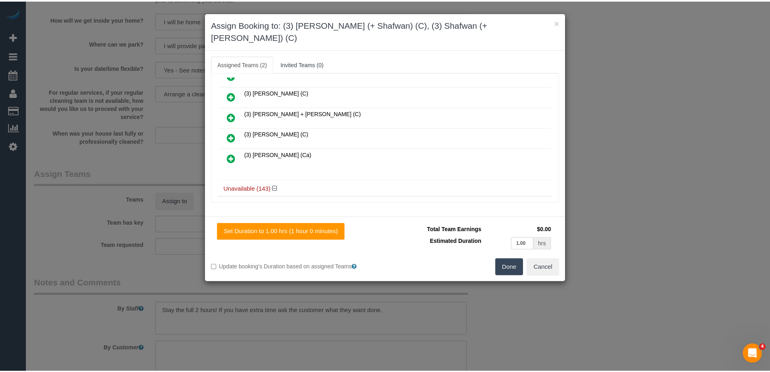
scroll to position [0, 0]
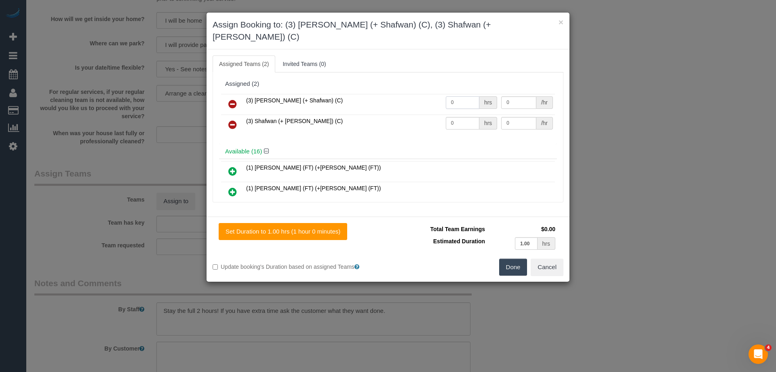
drag, startPoint x: 462, startPoint y: 92, endPoint x: 429, endPoint y: 89, distance: 33.3
click at [429, 94] on tr "(3) Farhan (+ Shafwan) (C) 0 hrs 0 /hr" at bounding box center [388, 104] width 334 height 21
type input "1"
drag, startPoint x: 464, startPoint y: 106, endPoint x: 436, endPoint y: 110, distance: 27.7
click at [436, 114] on tr "(3) Shafwan (+ Farhan) (C) 0 hrs 0 /hr" at bounding box center [388, 124] width 334 height 21
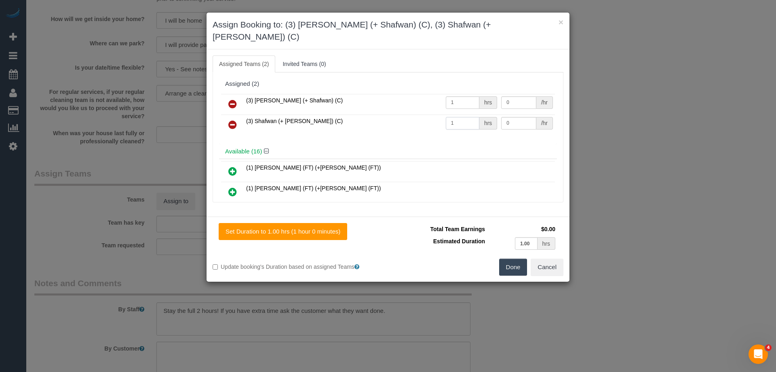
type input "1"
drag, startPoint x: 516, startPoint y: 110, endPoint x: 459, endPoint y: 108, distance: 57.1
click at [459, 114] on tr "(3) Shafwan (+ Farhan) (C) 1 hrs 0 /hr" at bounding box center [388, 124] width 334 height 21
type input "35"
drag, startPoint x: 510, startPoint y: 87, endPoint x: 453, endPoint y: 87, distance: 56.2
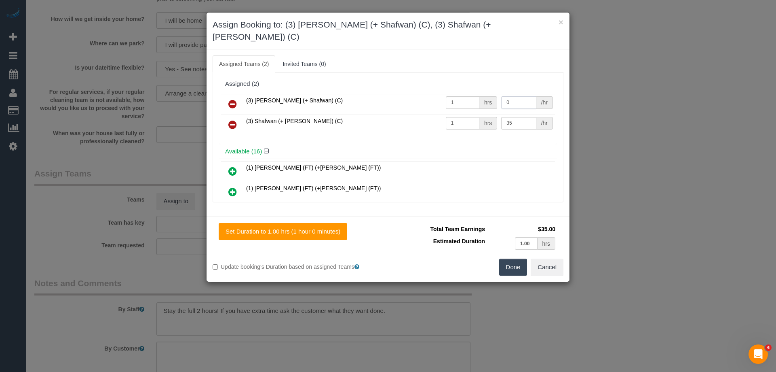
click at [454, 94] on tr "(3) Farhan (+ Shafwan) (C) 1 hrs 0 /hr" at bounding box center [388, 104] width 334 height 21
type input "35"
click at [510, 258] on button "Done" at bounding box center [513, 266] width 28 height 17
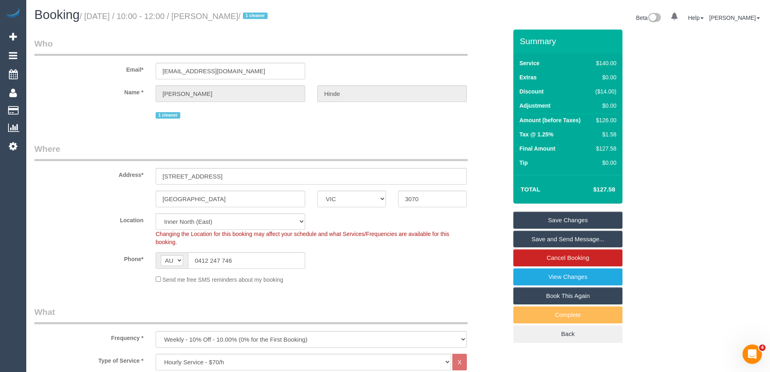
drag, startPoint x: 253, startPoint y: 18, endPoint x: 209, endPoint y: 17, distance: 43.7
click at [209, 17] on small "/ August 28, 2025 / 10:00 - 12:00 / Karen Hinde / 1 cleaner" at bounding box center [175, 16] width 190 height 9
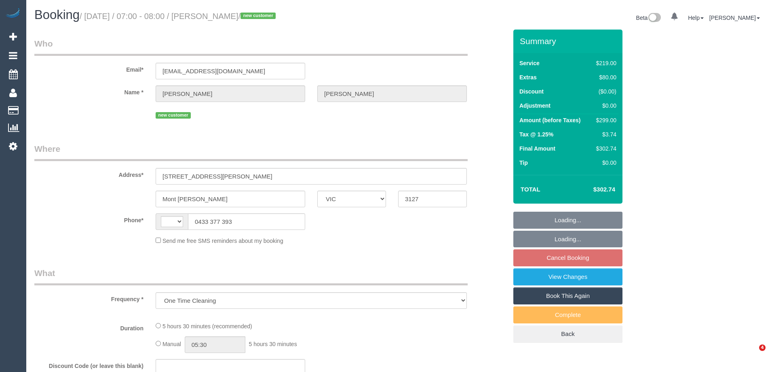
select select "VIC"
select select "string:AU"
select select "string:stripe-pm_1RyoWY2GScqysDRVgxJMWzY5"
select select "number:30"
select select "number:14"
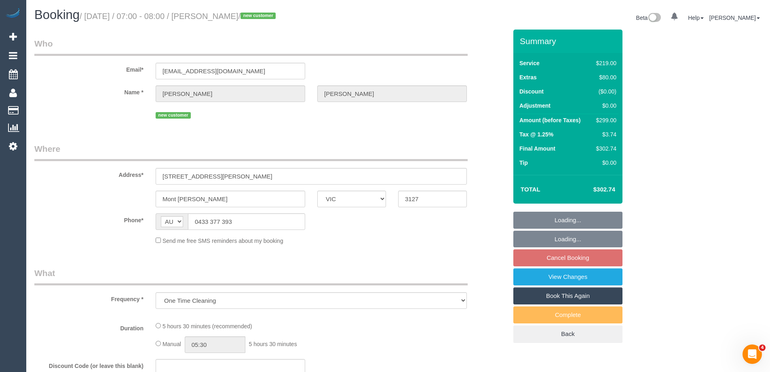
select select "number:18"
select select "number:24"
select select "number:26"
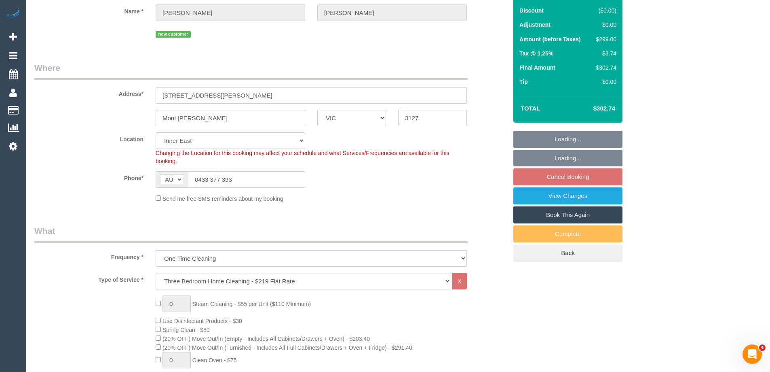
select select "object:1396"
select select "spot1"
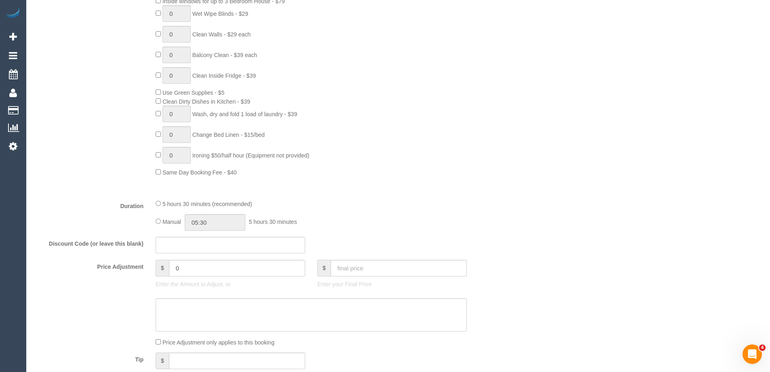
scroll to position [485, 0]
click at [156, 227] on div "Manual 05:30 5 hours 30 minutes" at bounding box center [311, 220] width 311 height 17
click at [214, 222] on input "05:30" at bounding box center [215, 220] width 61 height 17
type input "05:00"
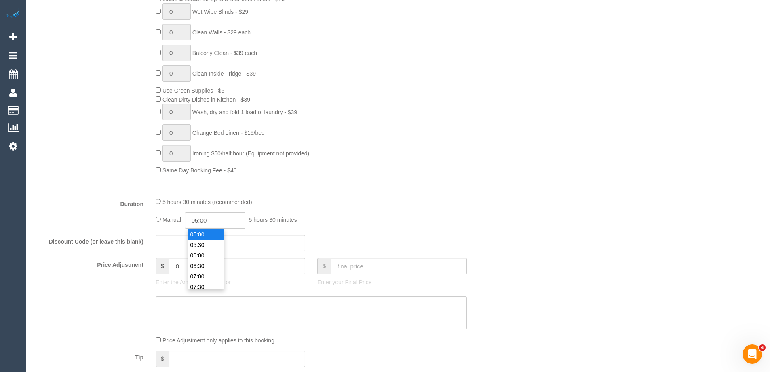
click at [201, 234] on li "05:00" at bounding box center [206, 234] width 36 height 11
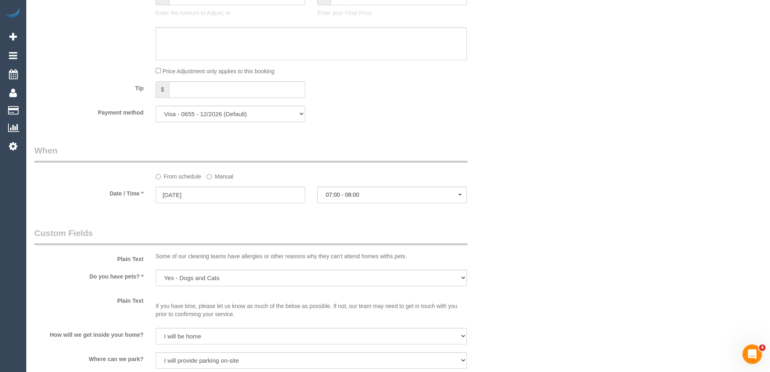
select select "spot6"
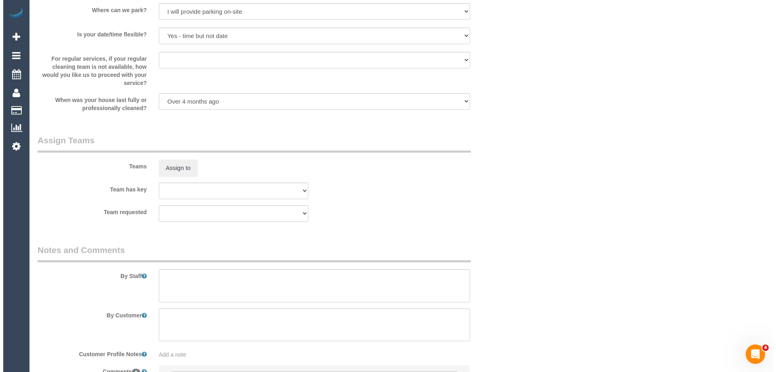
scroll to position [1173, 0]
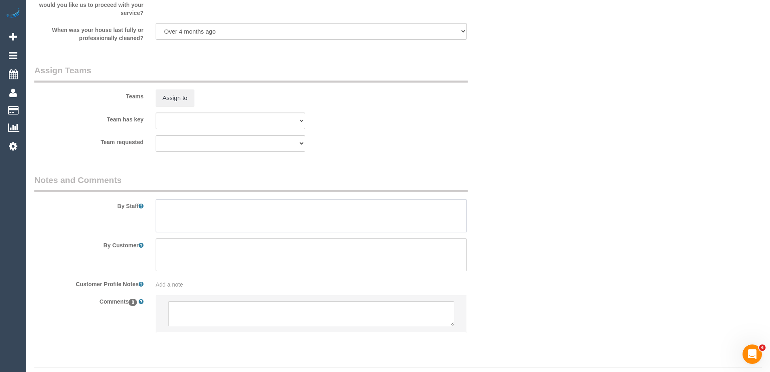
click at [173, 225] on textarea at bounding box center [311, 215] width 311 height 33
type textarea "Estimated time of 4.5-5.5 hrs"
click at [173, 107] on sui-booking-teams "Teams Assign to Team has key (0) Office (1) Debbie Brodjanac (FT) (1) Jeremy La…" at bounding box center [270, 107] width 473 height 87
click at [173, 97] on button "Assign to" at bounding box center [175, 97] width 39 height 17
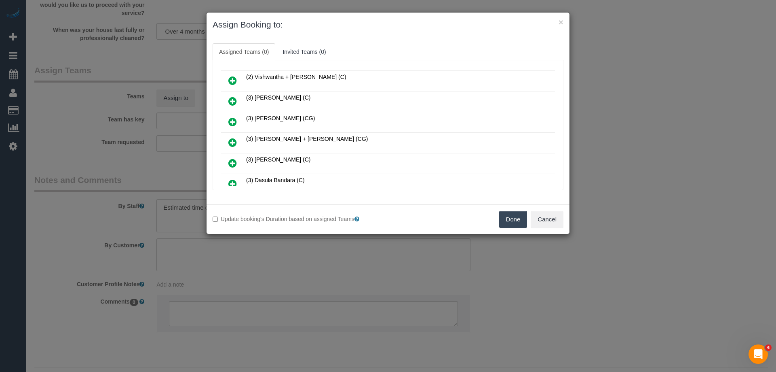
click at [233, 162] on icon at bounding box center [232, 163] width 8 height 10
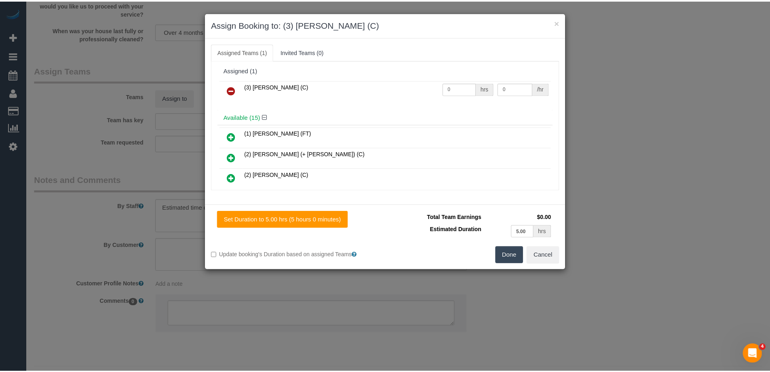
scroll to position [0, 0]
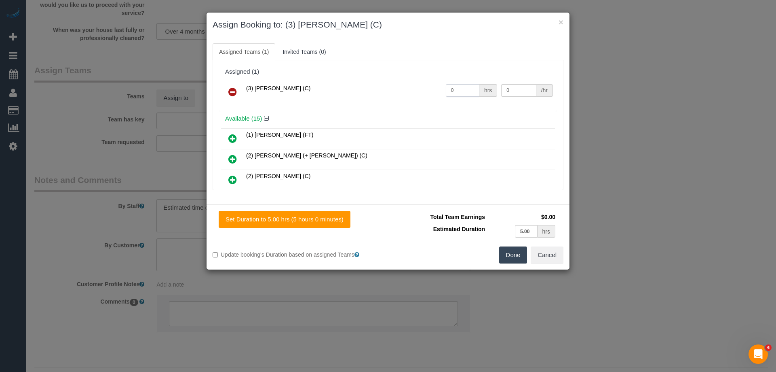
drag, startPoint x: 452, startPoint y: 89, endPoint x: 468, endPoint y: 90, distance: 15.4
click at [421, 89] on tr "(3) Danyal Ali (C) 0 hrs 0 /hr" at bounding box center [388, 92] width 334 height 21
drag, startPoint x: 503, startPoint y: 87, endPoint x: 453, endPoint y: 85, distance: 50.2
click at [453, 85] on tr "(3) Danyal Ali (C) 0 hrs 0 /hr" at bounding box center [388, 92] width 334 height 21
drag, startPoint x: 458, startPoint y: 90, endPoint x: 400, endPoint y: 89, distance: 58.2
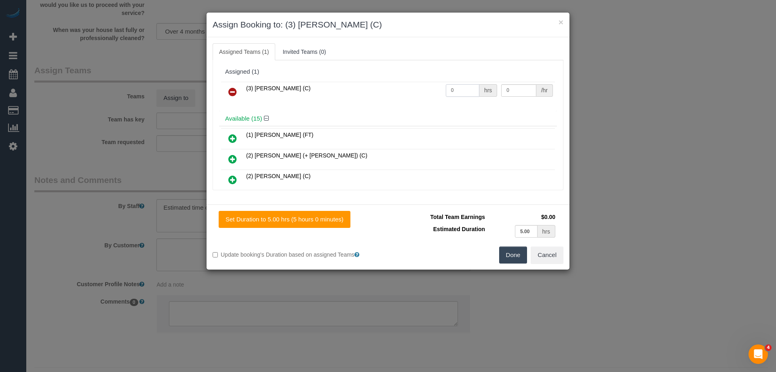
click at [400, 89] on tr "(3) Danyal Ali (C) 0 hrs 0 /hr" at bounding box center [388, 92] width 334 height 21
type input "1"
drag, startPoint x: 512, startPoint y: 90, endPoint x: 467, endPoint y: 90, distance: 44.9
click at [467, 90] on tr "(3) Danyal Ali (C) 1 hrs 0 /hr" at bounding box center [388, 92] width 334 height 21
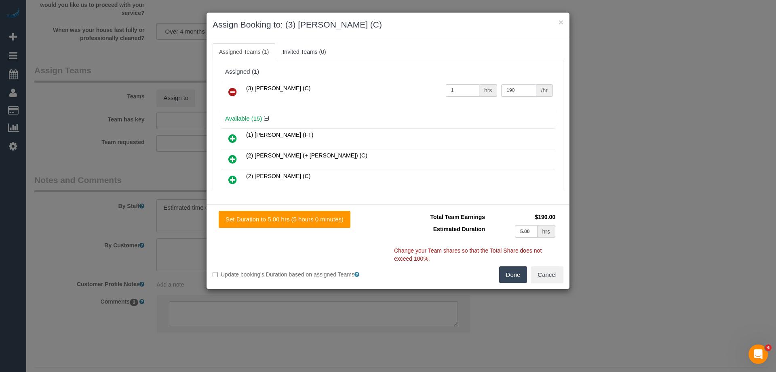
type input "190"
click at [504, 273] on button "Done" at bounding box center [513, 274] width 28 height 17
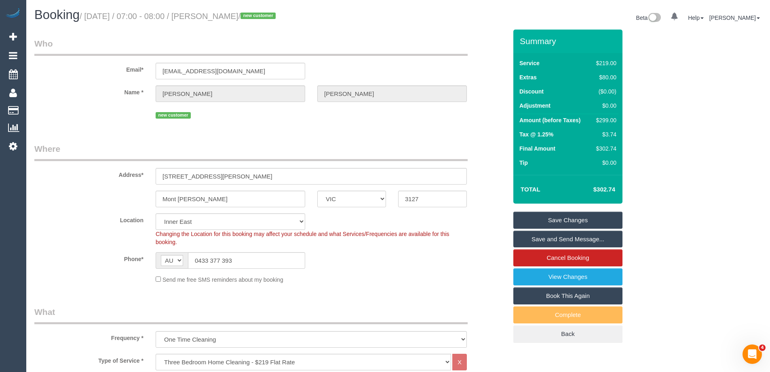
drag, startPoint x: 286, startPoint y: 15, endPoint x: 209, endPoint y: 14, distance: 76.8
click at [209, 14] on small "/ August 25, 2025 / 07:00 - 08:00 / Tamara Hamilton-Noy / new customer" at bounding box center [179, 16] width 199 height 9
copy small "Tamara Hamilton-Noy"
click at [545, 242] on link "Save and Send Message..." at bounding box center [568, 239] width 109 height 17
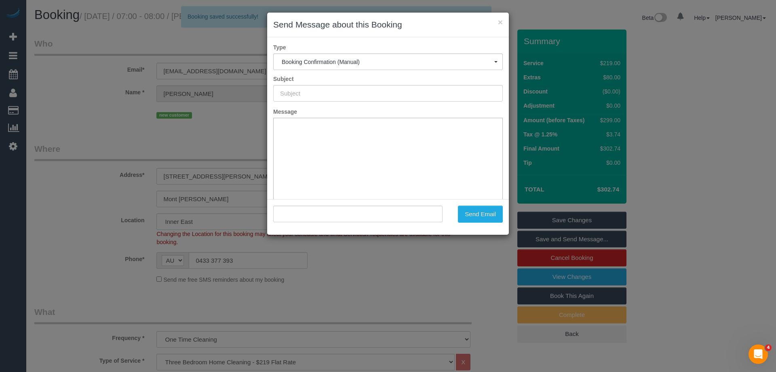
type input "Booking Confirmed"
type input ""Tamara Hamilton-Noy" <thamiltonnoy@gmail.com>"
click at [476, 213] on button "Send Email" at bounding box center [480, 213] width 45 height 17
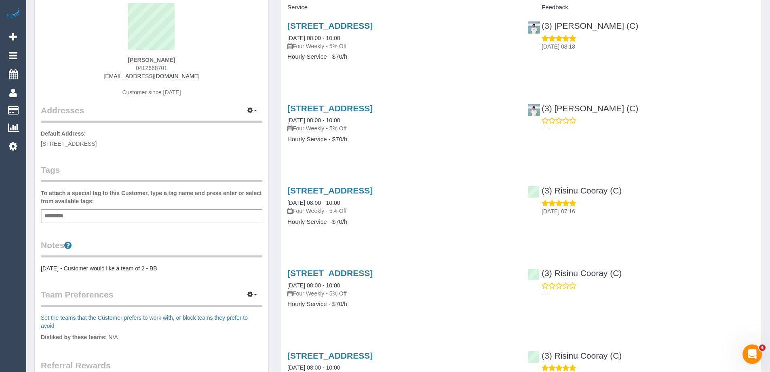
scroll to position [40, 0]
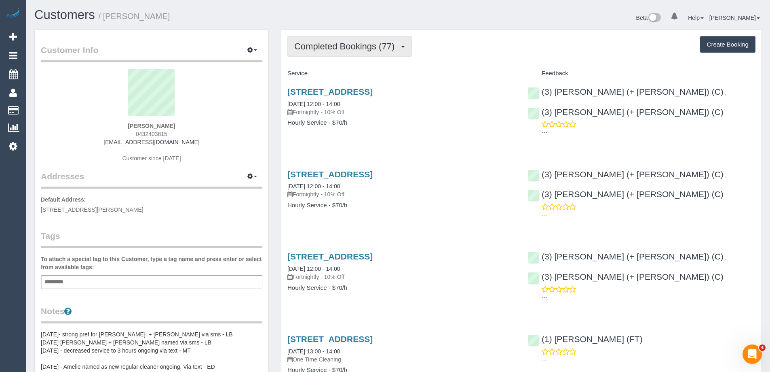
click at [355, 48] on span "Completed Bookings (77)" at bounding box center [346, 46] width 104 height 10
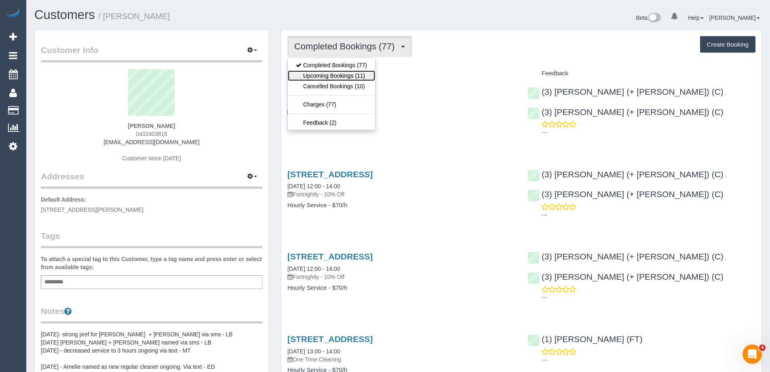
click at [346, 76] on link "Upcoming Bookings (11)" at bounding box center [331, 75] width 87 height 11
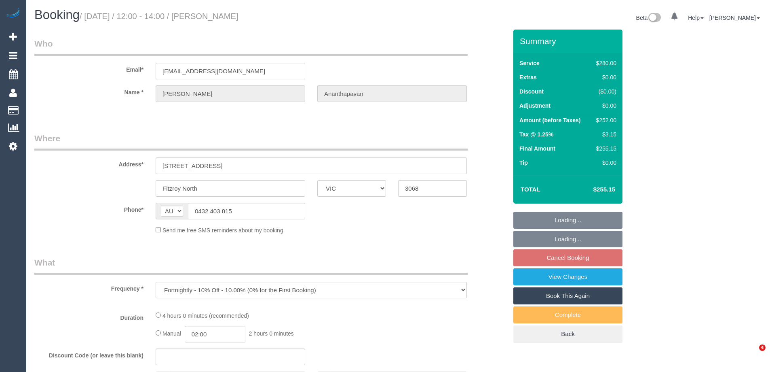
select select "VIC"
select select "string:stripe-pm_1QAWV12GScqysDRVOUs2bCDc"
select select "240"
select select "number:28"
select select "number:14"
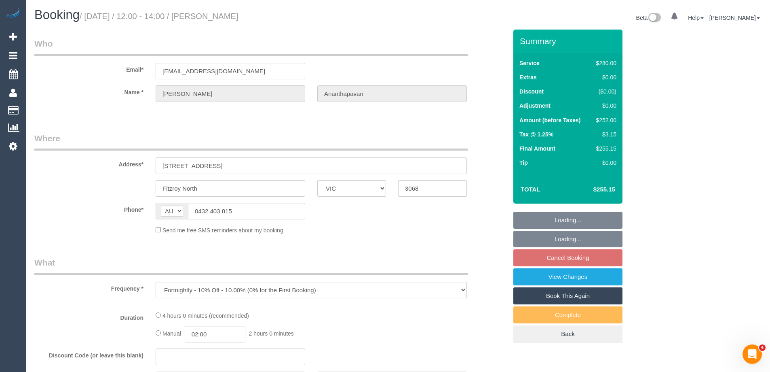
select select "number:19"
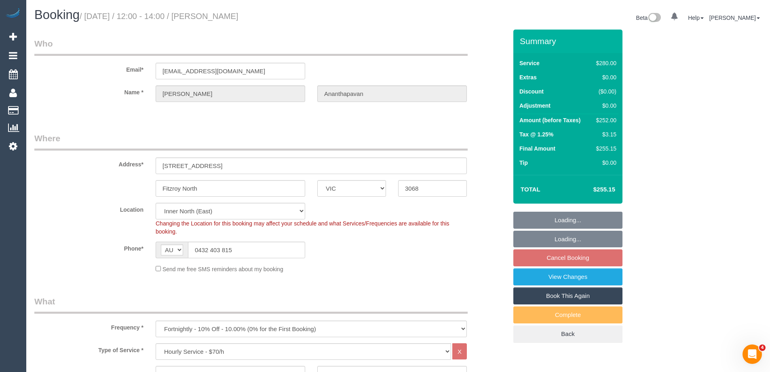
select select "object:870"
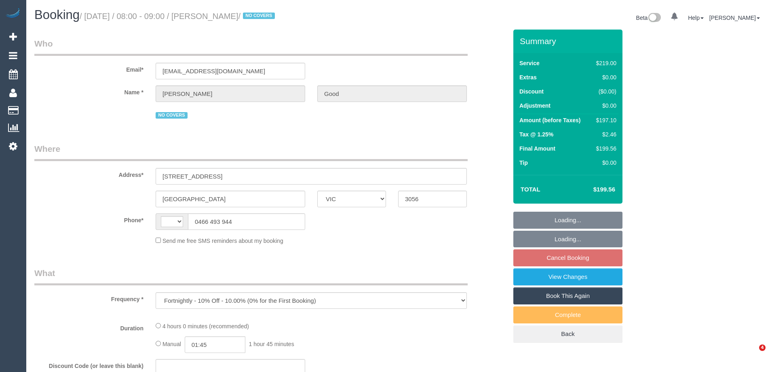
select select "VIC"
select select "number:27"
select select "number:14"
select select "number:19"
select select "number:24"
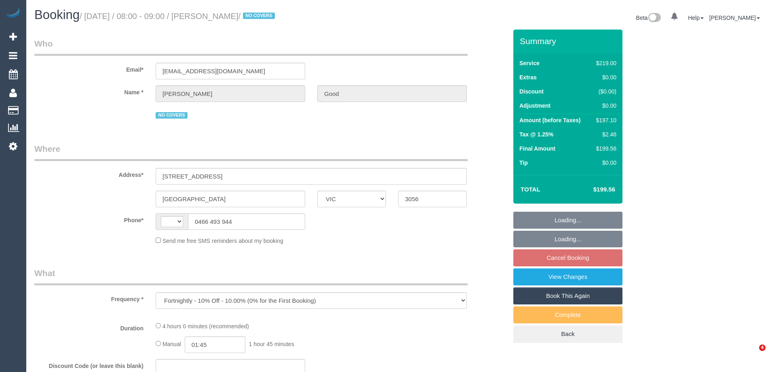
select select "number:34"
select select "number:13"
select select "object:1599"
select select "string:AU"
select select "string:stripe-pm_1MzIFF2GScqysDRV3l35c8su"
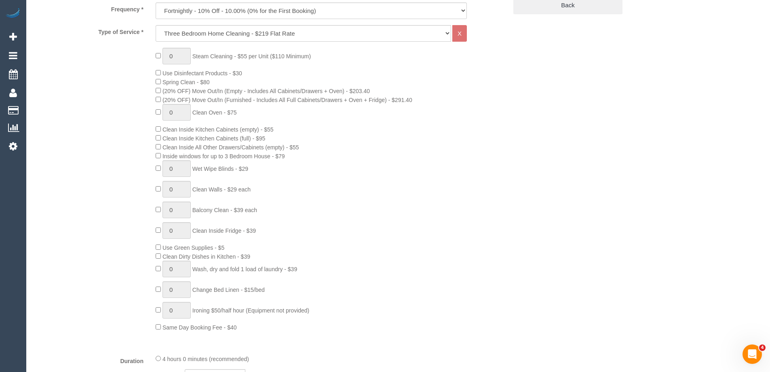
scroll to position [445, 0]
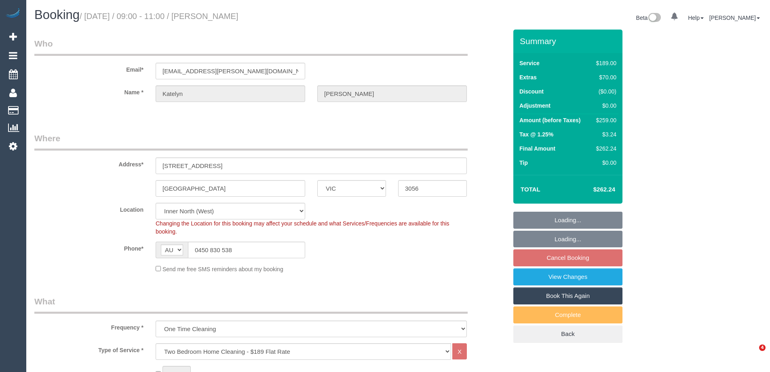
select select "VIC"
select select "number:29"
select select "number:14"
select select "number:19"
select select "number:36"
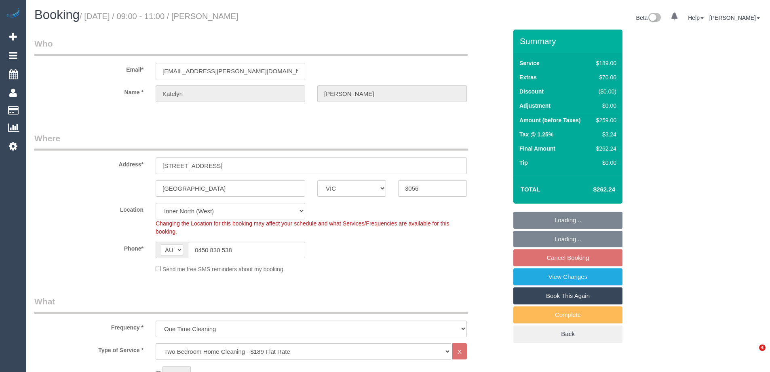
select select "spot3"
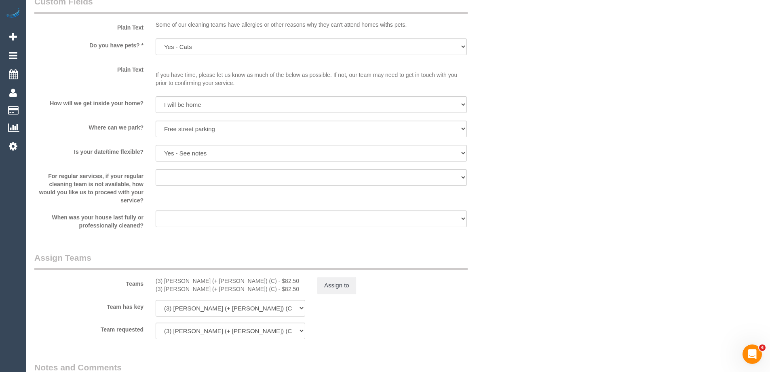
scroll to position [1051, 0]
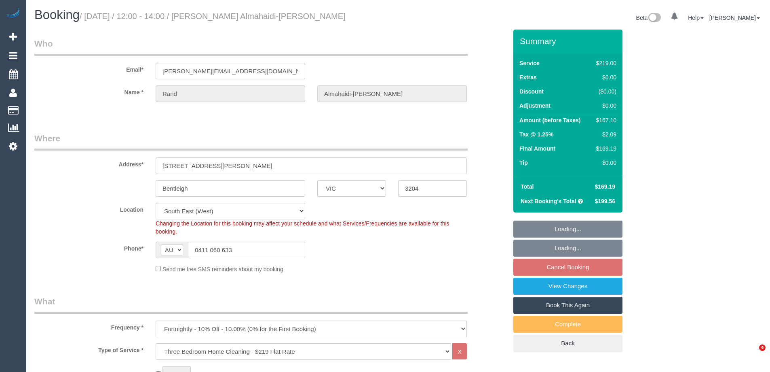
select select "VIC"
select select "string:stripe-pm_1Rpc7m2GScqysDRVGN0snWo1"
select select "number:28"
select select "number:14"
select select "number:19"
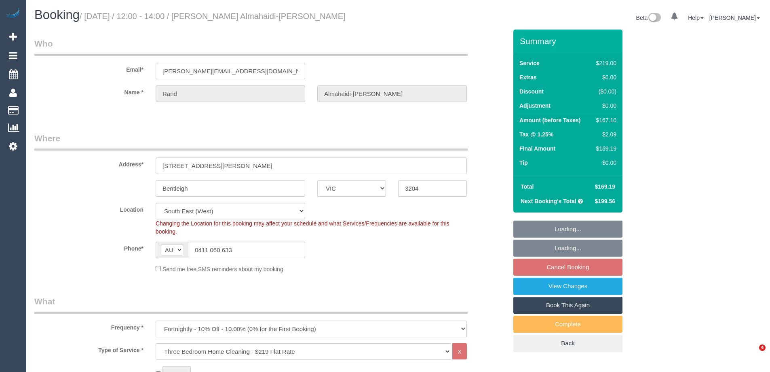
select select "number:24"
select select "number:34"
select select "number:12"
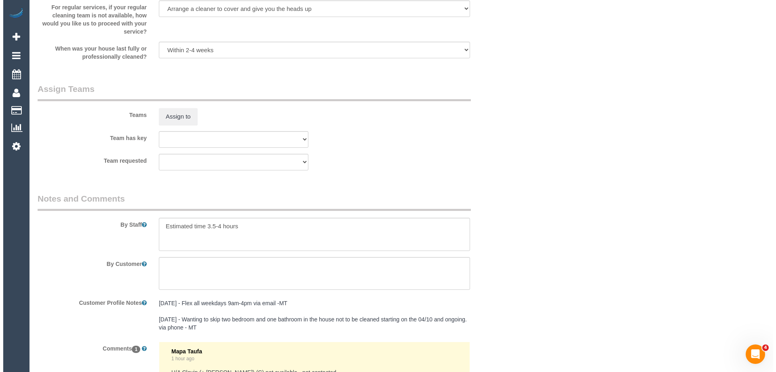
scroll to position [1168, 0]
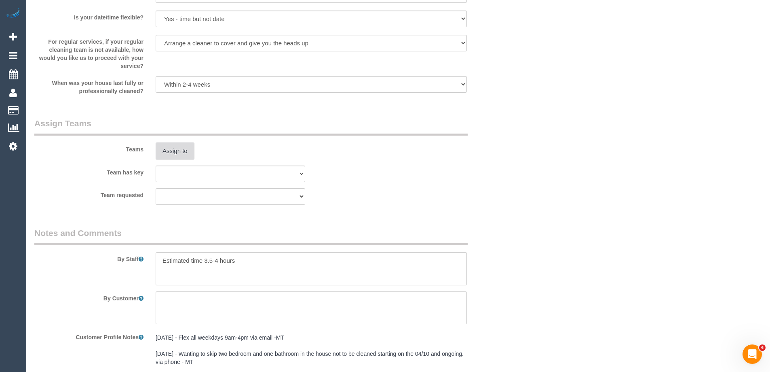
click at [172, 147] on button "Assign to" at bounding box center [175, 150] width 39 height 17
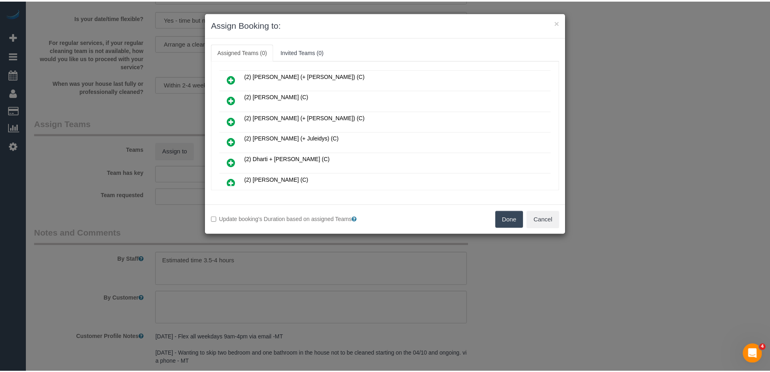
scroll to position [121, 0]
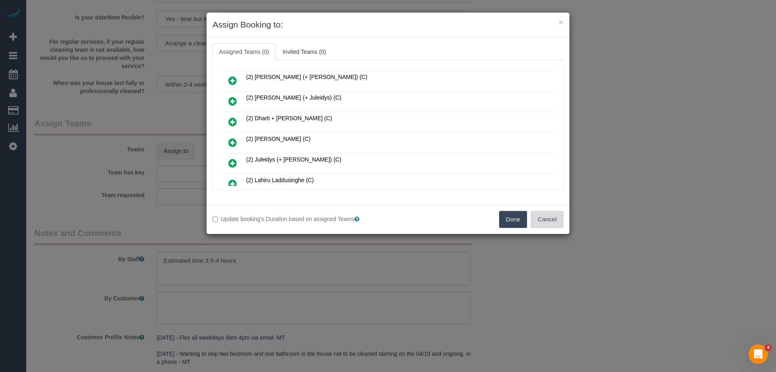
click at [553, 220] on button "Cancel" at bounding box center [547, 219] width 33 height 17
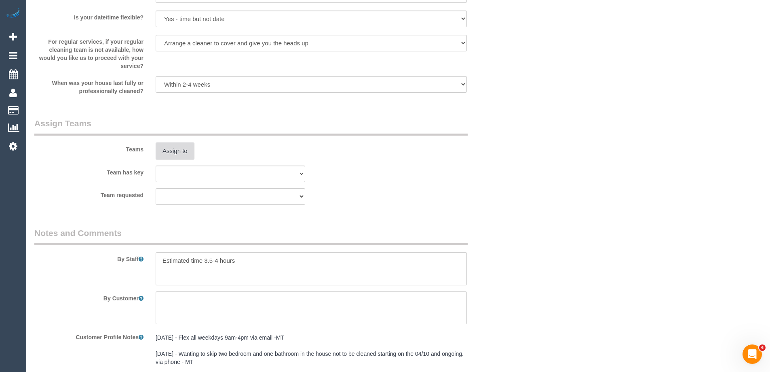
scroll to position [0, 0]
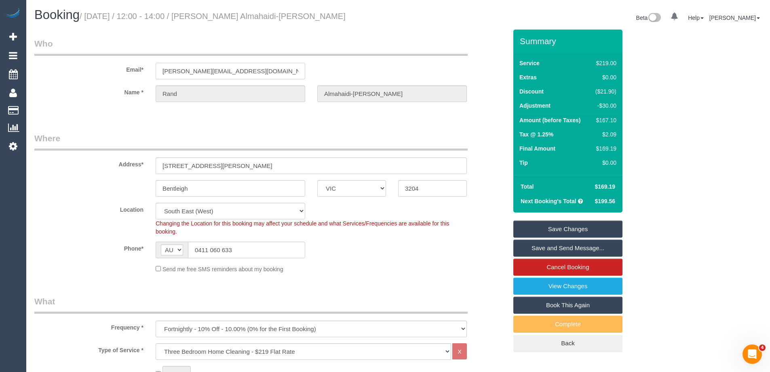
drag, startPoint x: 234, startPoint y: 74, endPoint x: 96, endPoint y: 74, distance: 137.9
click at [96, 74] on div "Email* [PERSON_NAME][EMAIL_ADDRESS][DOMAIN_NAME]" at bounding box center [270, 59] width 485 height 42
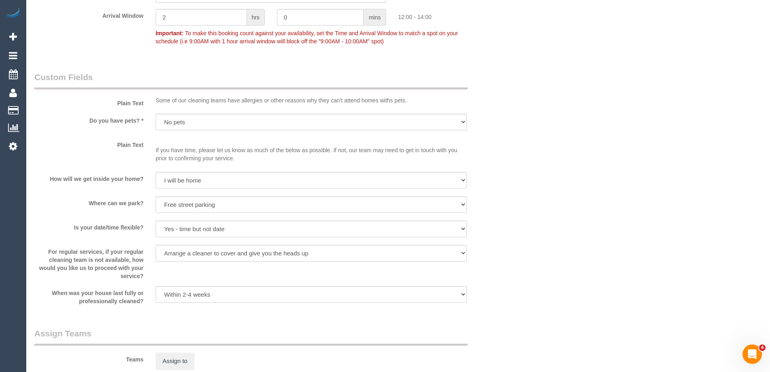
scroll to position [1329, 0]
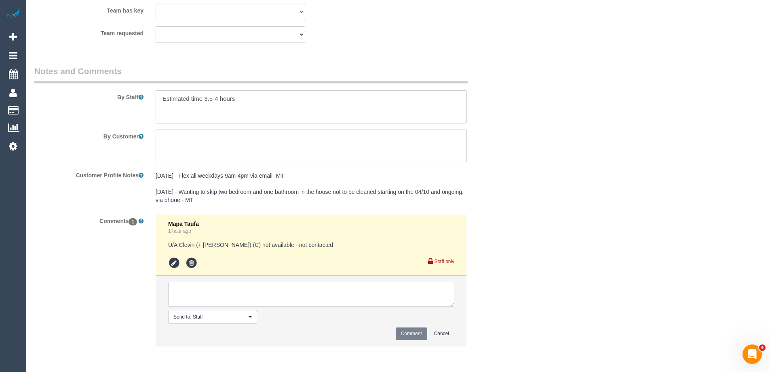
click at [192, 288] on textarea at bounding box center [311, 293] width 286 height 25
drag, startPoint x: 193, startPoint y: 288, endPoint x: 148, endPoint y: 284, distance: 44.6
click at [148, 284] on div "Comments 1 Mapa Taufa 1 hour ago U/A Clevin (+ [PERSON_NAME]) (C) not available…" at bounding box center [270, 284] width 485 height 140
type textarea "Notified of one off cover team - via email"
click at [405, 330] on button "Comment" at bounding box center [412, 333] width 32 height 13
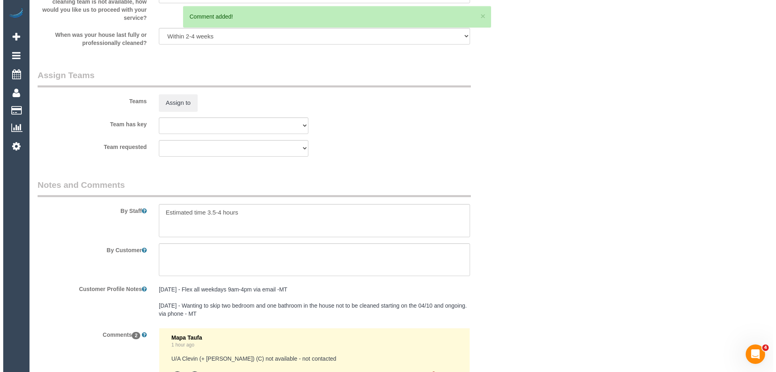
scroll to position [1208, 0]
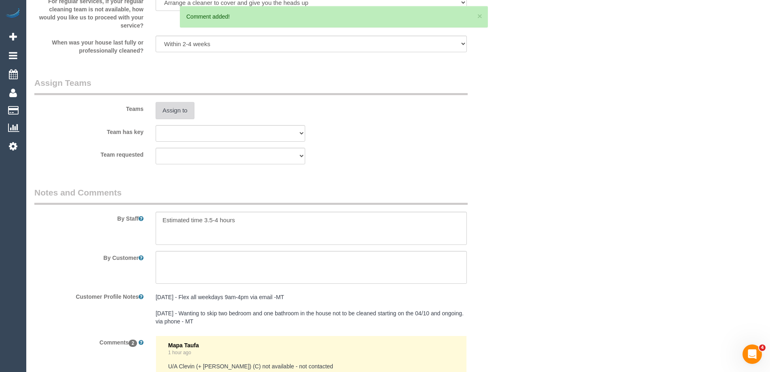
click at [176, 115] on button "Assign to" at bounding box center [175, 110] width 39 height 17
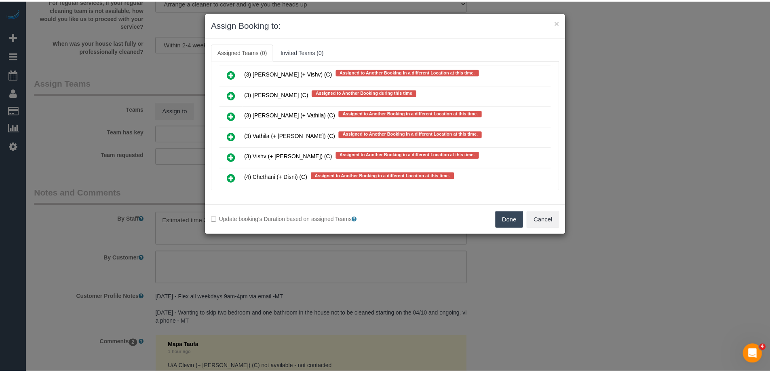
scroll to position [1998, 0]
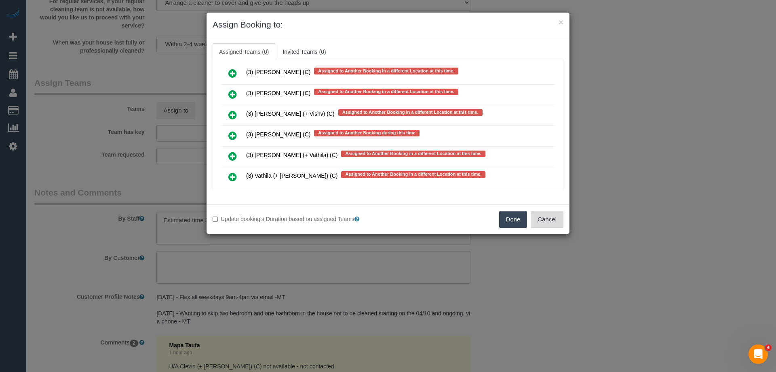
click at [545, 227] on button "Cancel" at bounding box center [547, 219] width 33 height 17
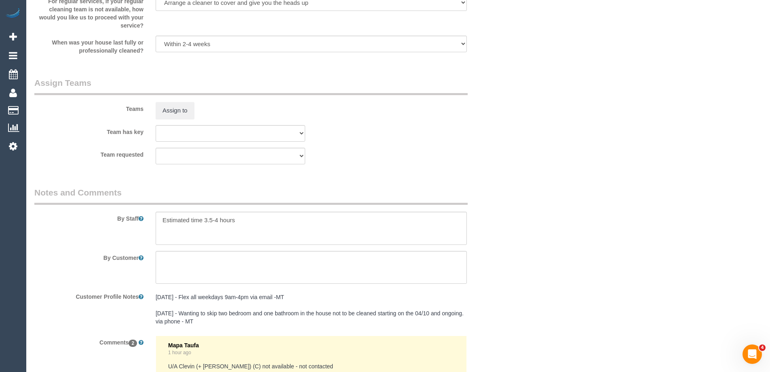
click at [544, 214] on div "× Assign Booking to: Assigned Teams (0) Invited Teams (0) Assigned (0) No Assig…" at bounding box center [385, 186] width 770 height 372
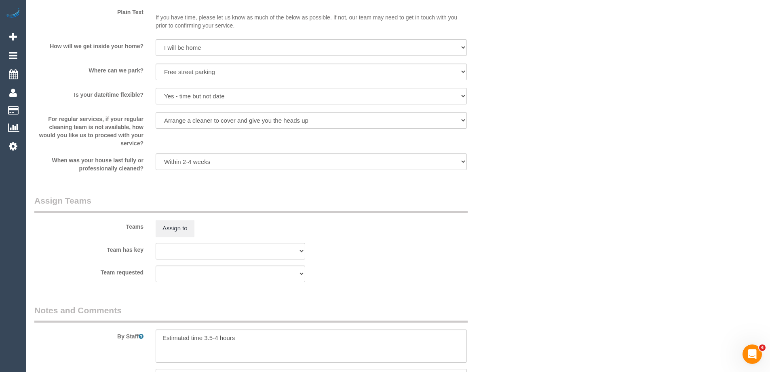
scroll to position [0, 0]
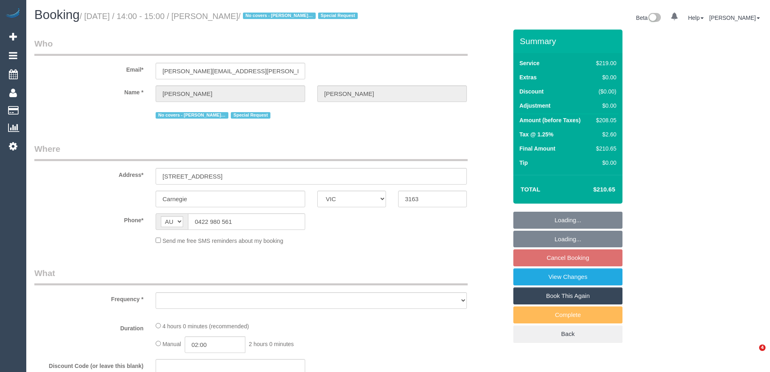
select select "VIC"
select select "number:28"
select select "number:15"
select select "number:18"
select select "number:24"
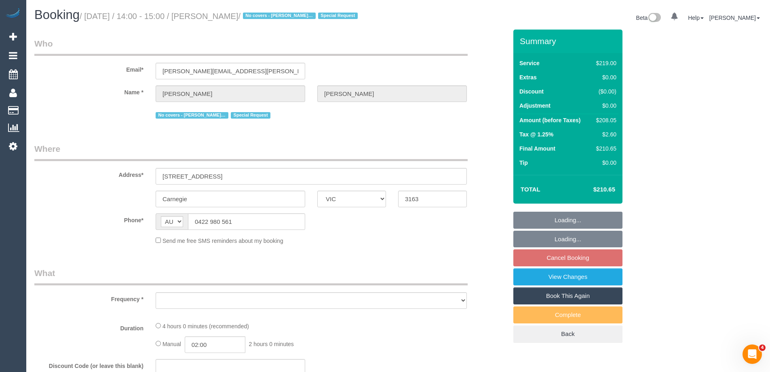
select select "number:35"
select select "number:11"
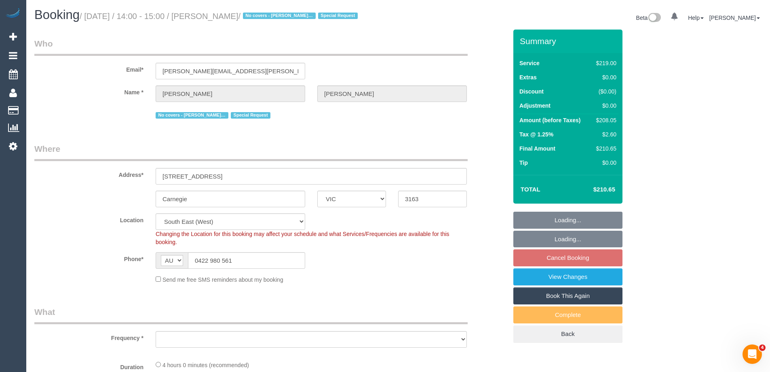
select select "string:stripe-pm_1ReTZW2GScqysDRVu5mOD1Qt"
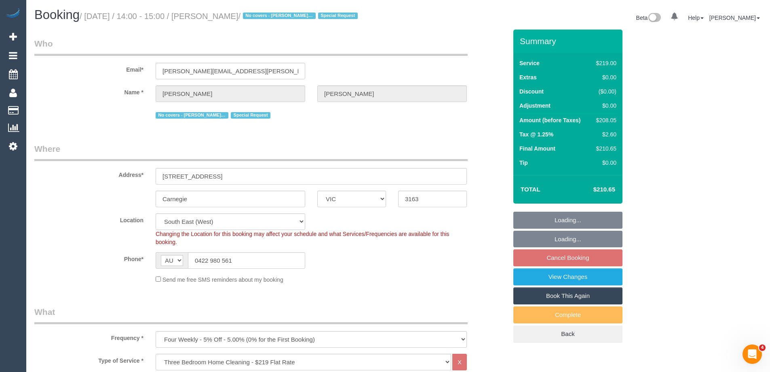
select select "object:794"
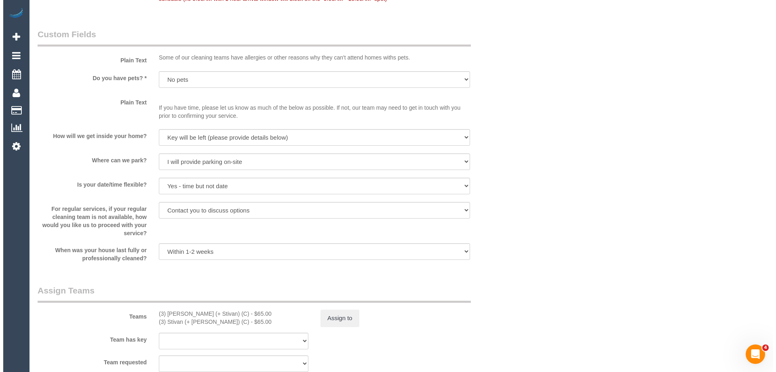
scroll to position [1092, 0]
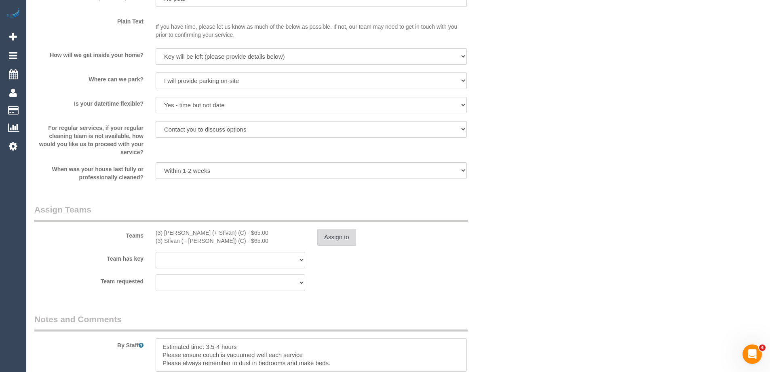
click at [332, 230] on button "Assign to" at bounding box center [336, 236] width 39 height 17
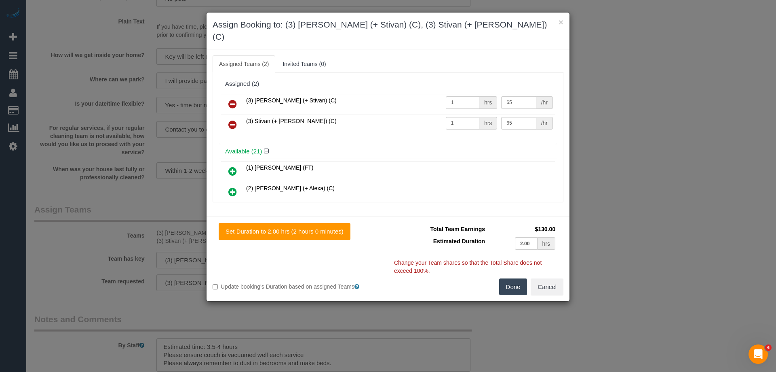
click at [235, 99] on icon at bounding box center [232, 104] width 8 height 10
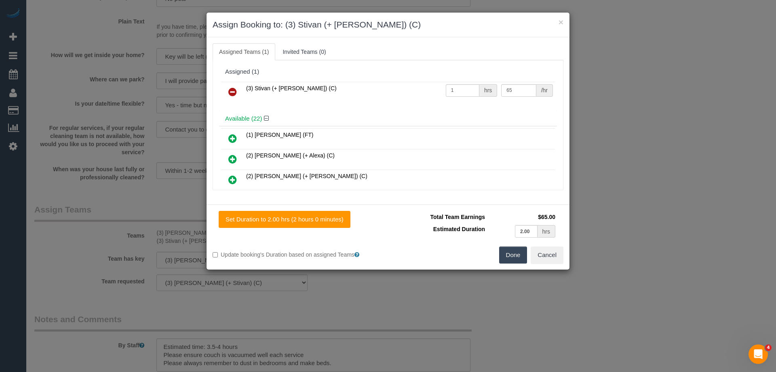
click at [235, 89] on icon at bounding box center [232, 92] width 8 height 10
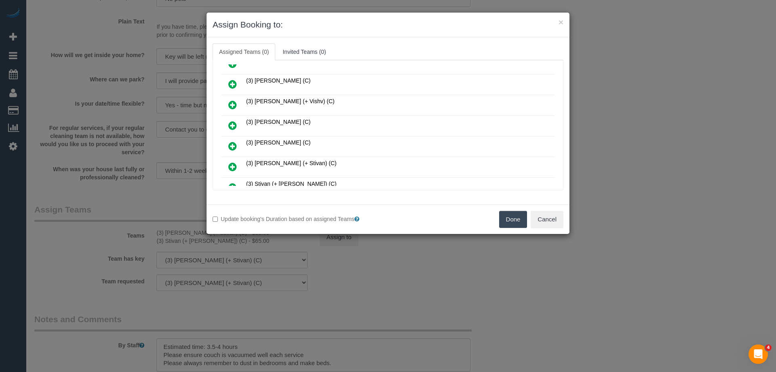
click at [231, 103] on icon at bounding box center [232, 105] width 8 height 10
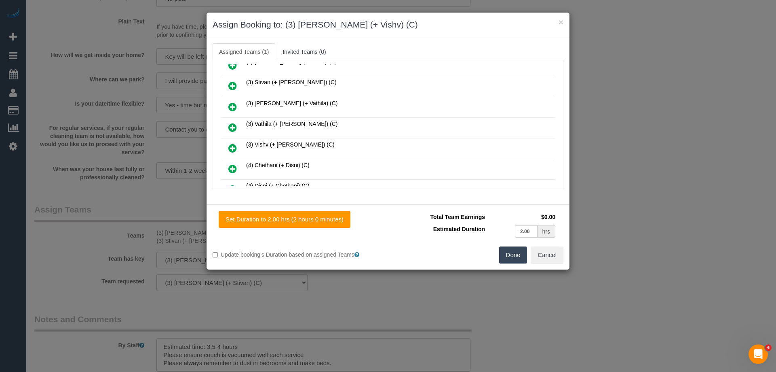
click at [230, 144] on icon at bounding box center [232, 148] width 8 height 10
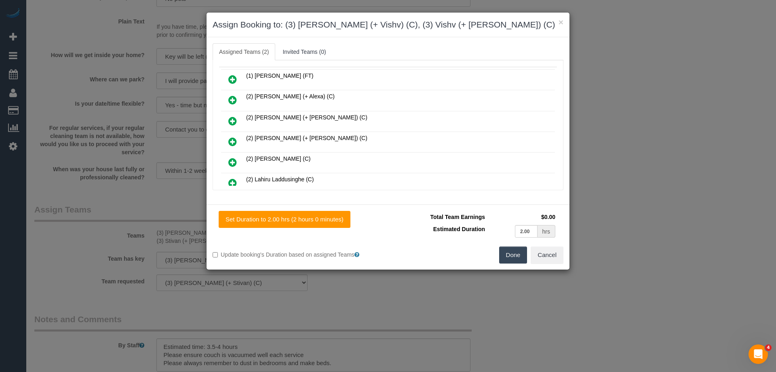
scroll to position [0, 0]
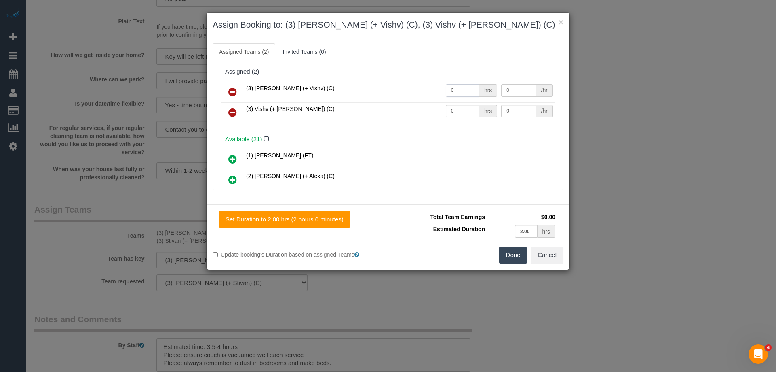
drag, startPoint x: 454, startPoint y: 88, endPoint x: 432, endPoint y: 90, distance: 22.7
click at [427, 88] on tr "(3) [PERSON_NAME] (+ Vishv) (C) 0 hrs 0 /hr" at bounding box center [388, 92] width 334 height 21
type input "1"
drag, startPoint x: 461, startPoint y: 107, endPoint x: 410, endPoint y: 112, distance: 52.0
click at [411, 112] on tr "(3) Vishv (+ [PERSON_NAME]) (C) 0 hrs 0 /hr" at bounding box center [388, 112] width 334 height 21
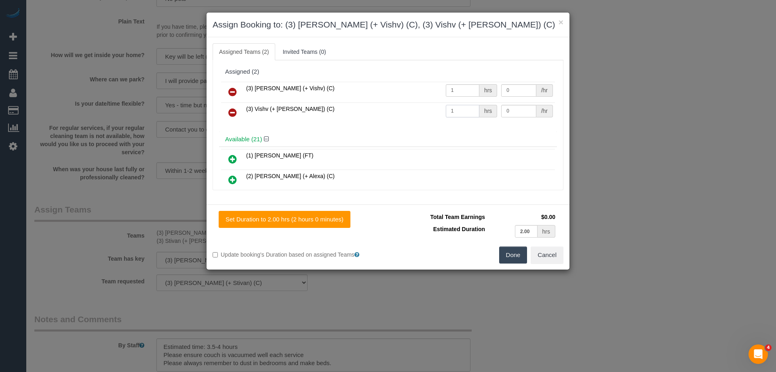
type input "1"
drag, startPoint x: 507, startPoint y: 89, endPoint x: 461, endPoint y: 88, distance: 46.1
click at [461, 88] on tr "(3) [PERSON_NAME] (+ Vishv) (C) 1 hrs 0 /hr" at bounding box center [388, 92] width 334 height 21
type input "65"
drag, startPoint x: 511, startPoint y: 113, endPoint x: 465, endPoint y: 113, distance: 46.1
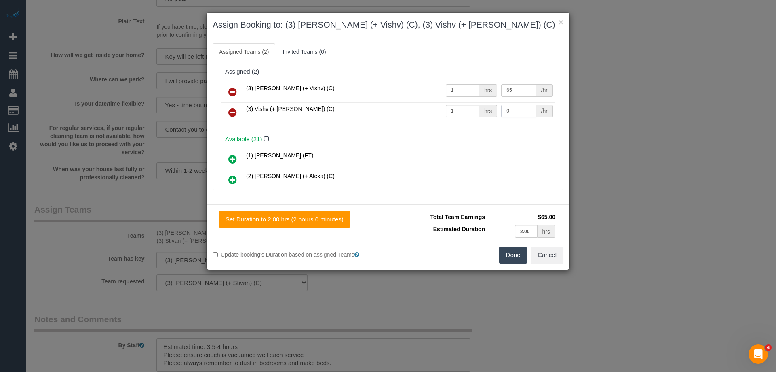
click at [477, 113] on tr "(3) Vishv (+ [PERSON_NAME]) (C) 1 hrs 0 /hr" at bounding box center [388, 112] width 334 height 21
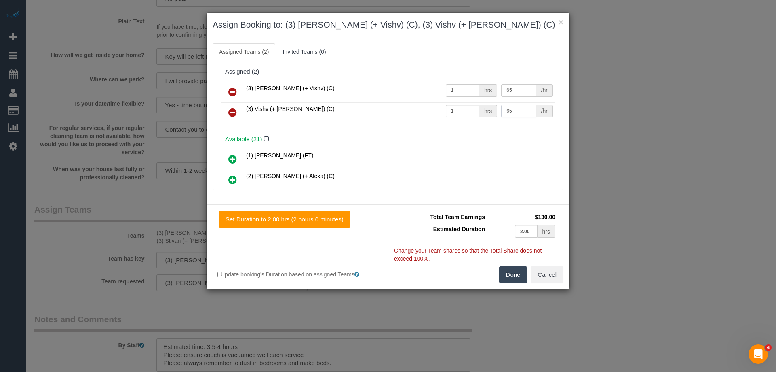
type input "65"
click at [514, 274] on button "Done" at bounding box center [513, 274] width 28 height 17
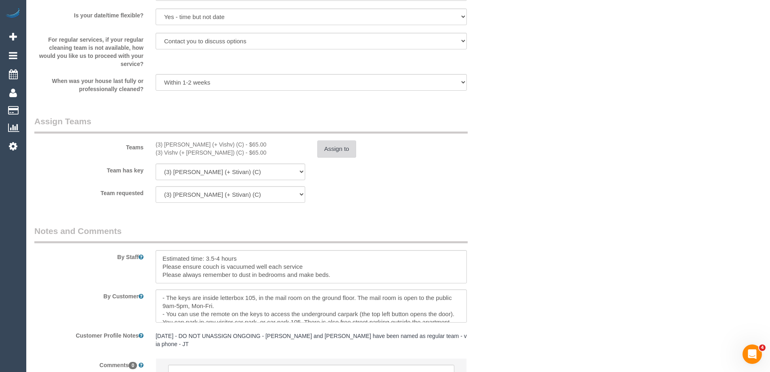
scroll to position [1255, 0]
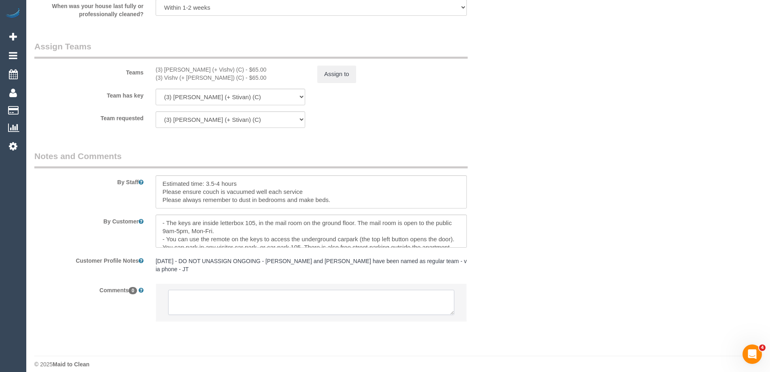
click at [213, 305] on textarea at bounding box center [311, 302] width 286 height 25
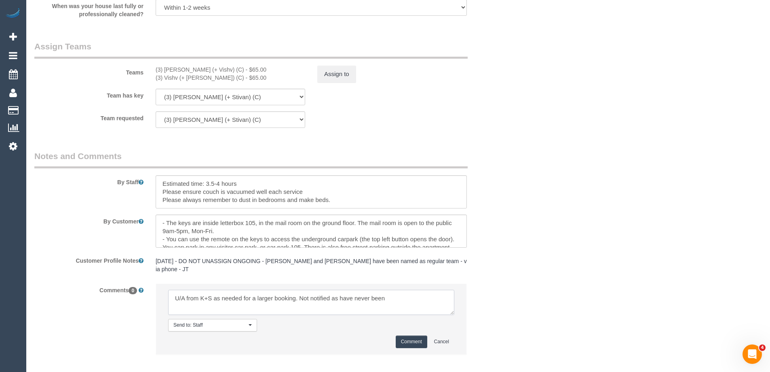
type textarea "U/A from K+S as needed for a larger booking. Not notified as have never been"
click at [401, 335] on button "Comment" at bounding box center [412, 341] width 32 height 13
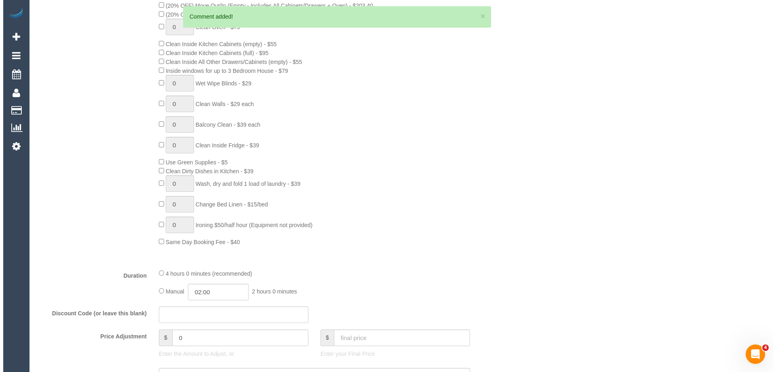
scroll to position [0, 0]
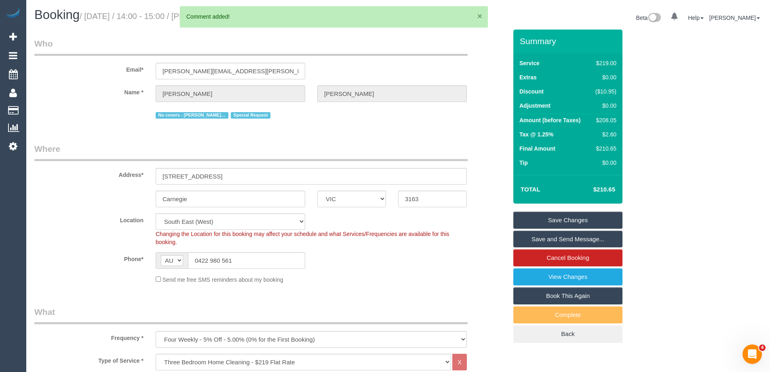
click at [479, 17] on button "×" at bounding box center [480, 16] width 5 height 8
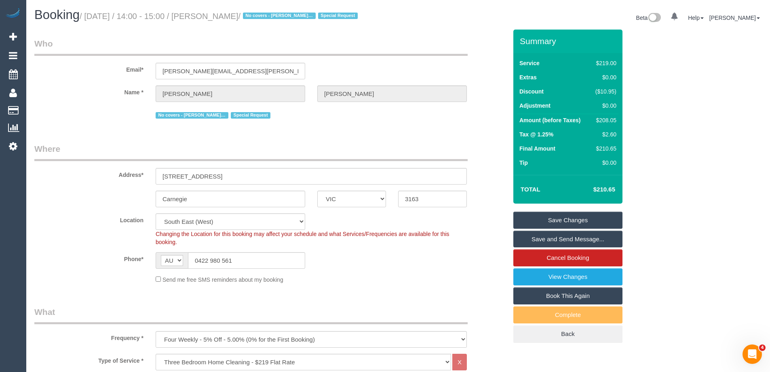
drag, startPoint x: 259, startPoint y: 18, endPoint x: 210, endPoint y: 17, distance: 49.0
click at [210, 17] on small "/ August 28, 2025 / 14:00 - 15:00 / Rachel Fegan / No covers - Daniela & Kevin …" at bounding box center [220, 16] width 281 height 9
copy small "Rachel Fegan"
click at [542, 219] on link "Save Changes" at bounding box center [568, 220] width 109 height 17
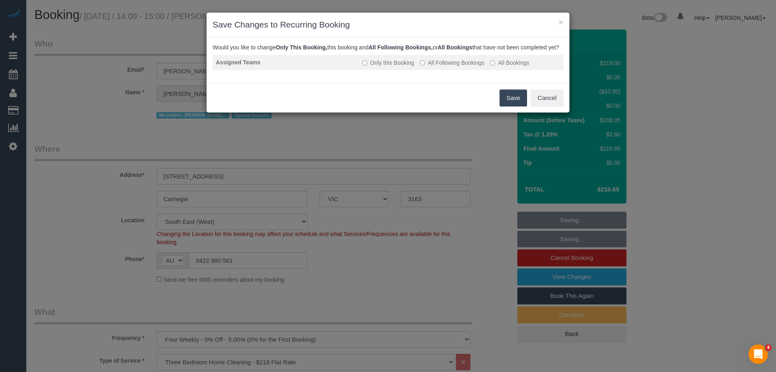
click at [448, 67] on label "All Following Bookings" at bounding box center [452, 63] width 65 height 8
click at [512, 106] on button "Save" at bounding box center [514, 97] width 28 height 17
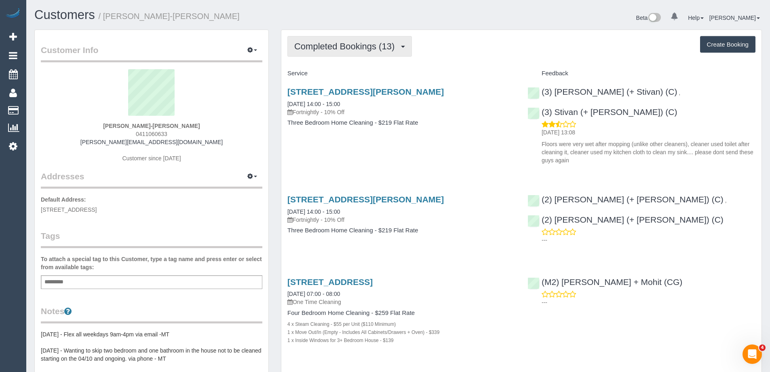
click at [382, 44] on span "Completed Bookings (13)" at bounding box center [346, 46] width 104 height 10
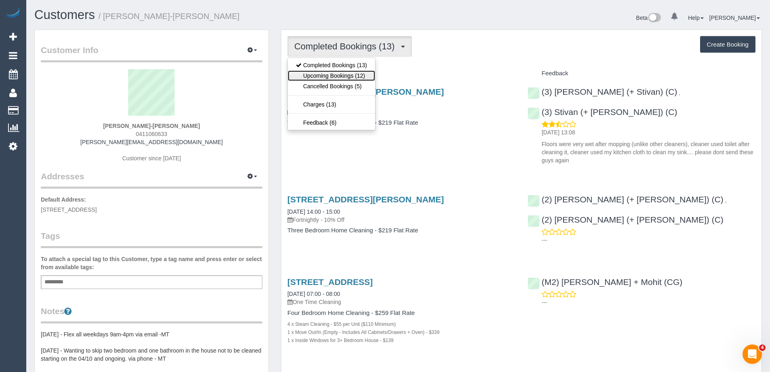
click at [351, 73] on link "Upcoming Bookings (12)" at bounding box center [331, 75] width 87 height 11
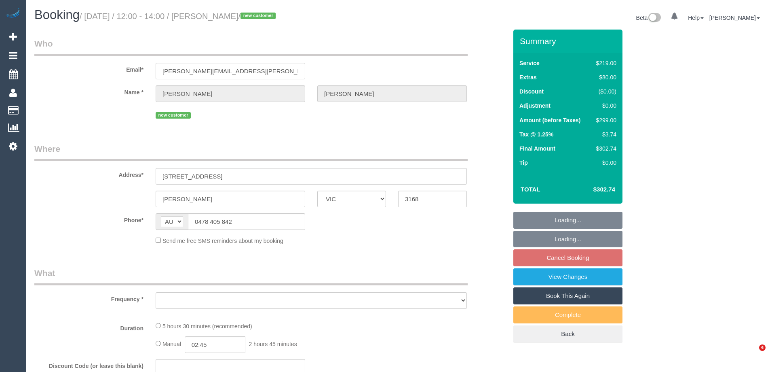
select select "VIC"
select select "string:stripe-pm_1Rx2xo2GScqysDRVf7Z0zMwz"
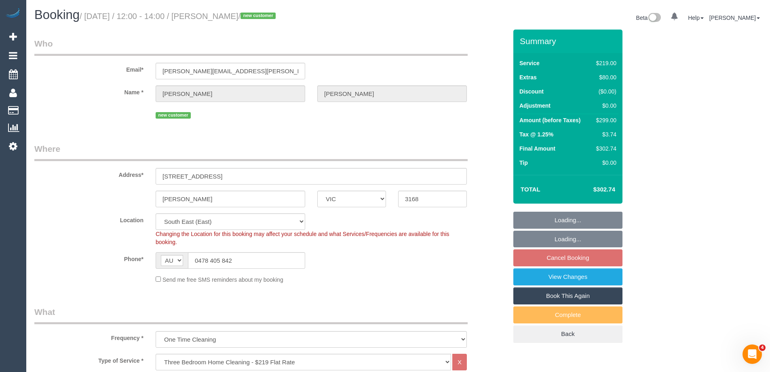
select select "object:1163"
select select "number:29"
select select "number:14"
select select "number:18"
select select "number:24"
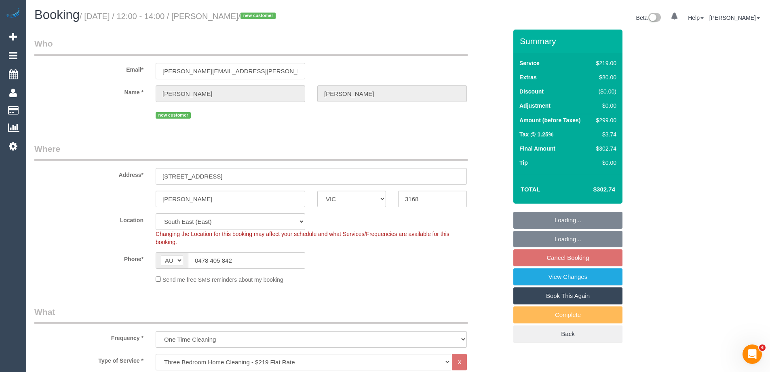
select select "number:26"
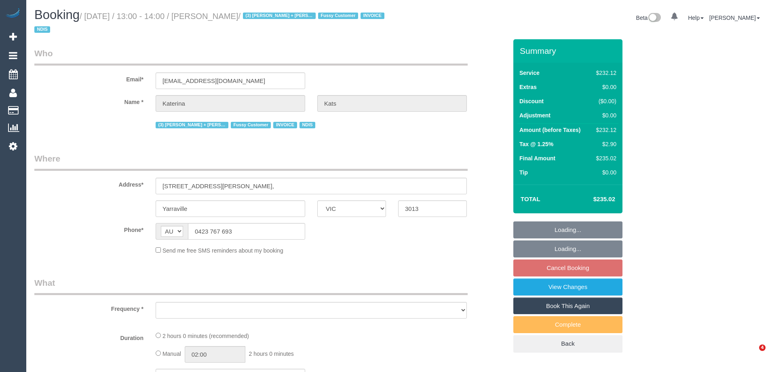
select select "VIC"
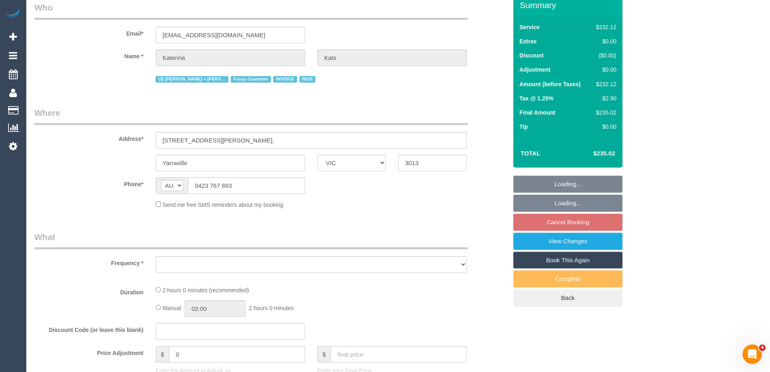
select select "object:593"
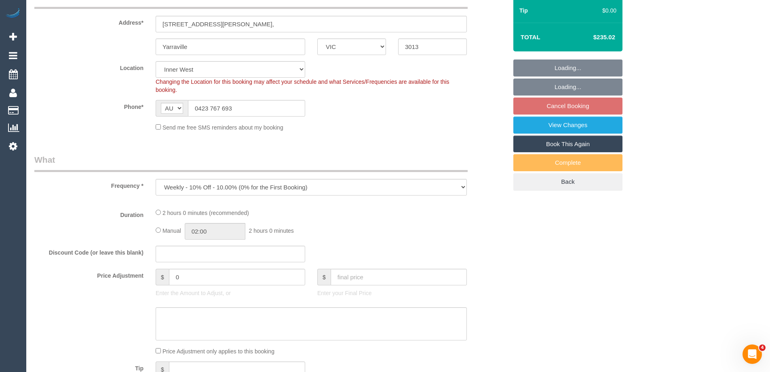
select select "number:28"
select select "number:16"
select select "number:19"
select select "number:36"
select select "number:34"
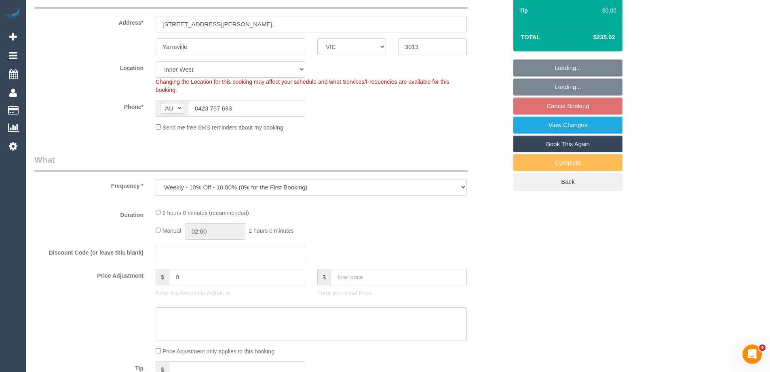
select select "object:746"
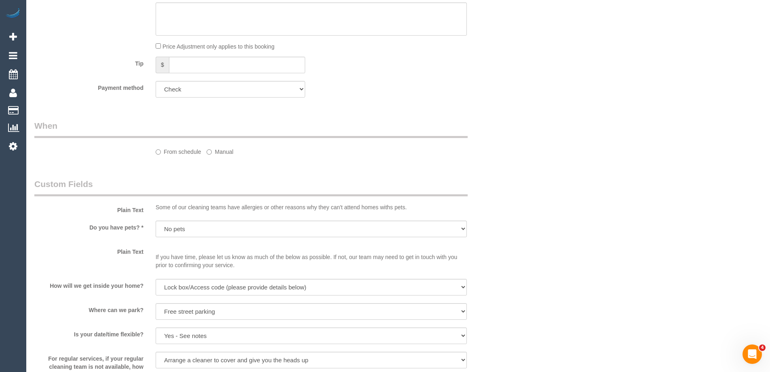
select select "2"
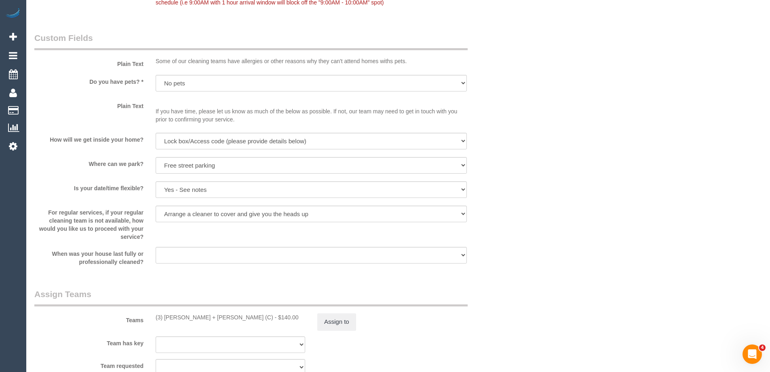
scroll to position [992, 0]
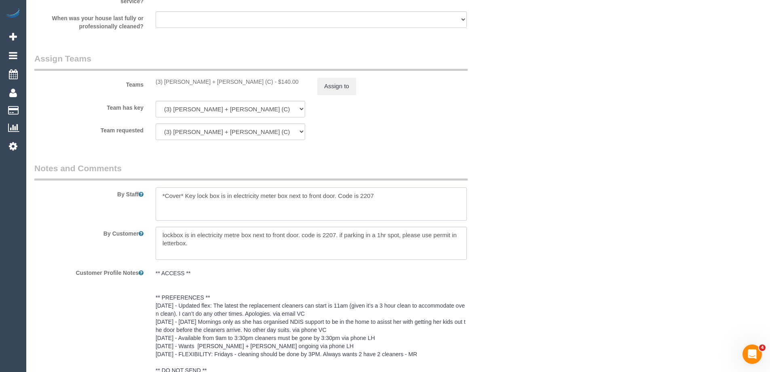
click at [380, 194] on textarea at bounding box center [311, 203] width 311 height 33
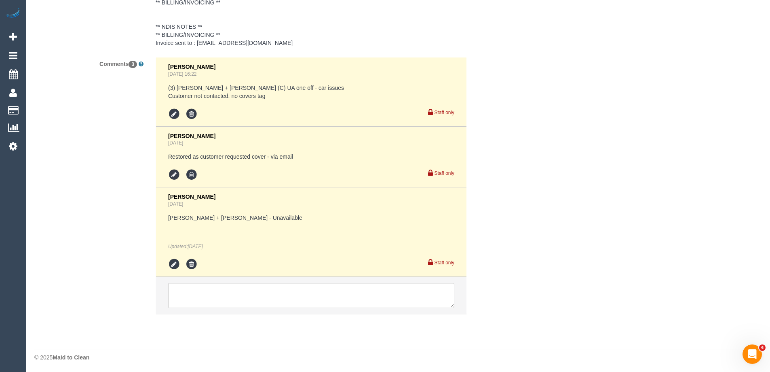
scroll to position [1409, 0]
type textarea "*Cover* Key lock box is in electricity meter box next to front door. Code is 22…"
click at [180, 290] on textarea at bounding box center [311, 293] width 286 height 25
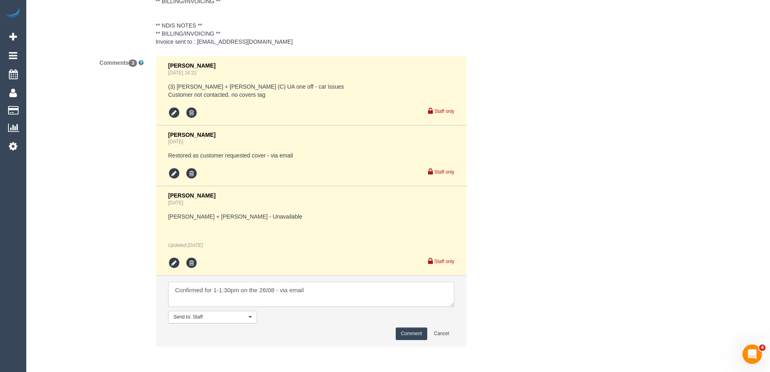
type textarea "Confirmed for 1-1:30pm on the 26/08 - via email"
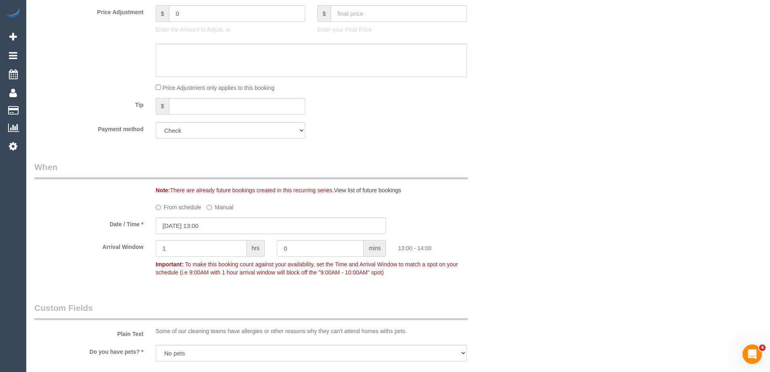
scroll to position [485, 0]
drag, startPoint x: 194, startPoint y: 248, endPoint x: 161, endPoint y: 250, distance: 32.4
click at [161, 250] on input "1" at bounding box center [201, 249] width 91 height 17
type input "0"
drag, startPoint x: 302, startPoint y: 246, endPoint x: 231, endPoint y: 247, distance: 70.8
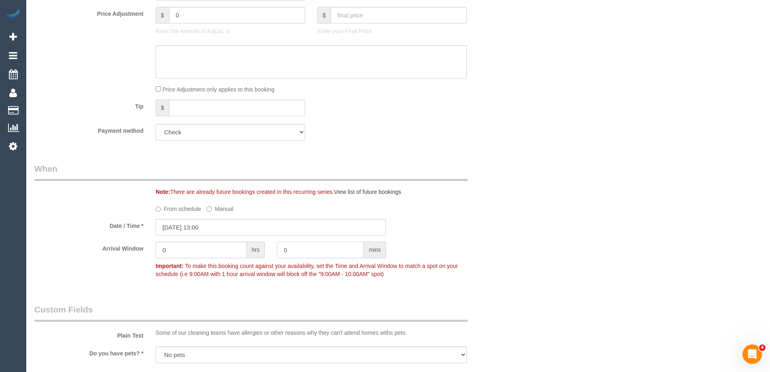
click at [231, 247] on div "Arrival Window 0 hrs 0 mins Important: To make this booking count against your …" at bounding box center [270, 261] width 485 height 40
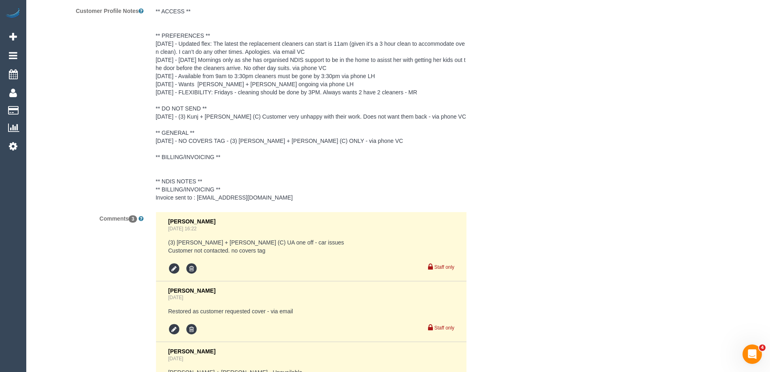
scroll to position [1443, 0]
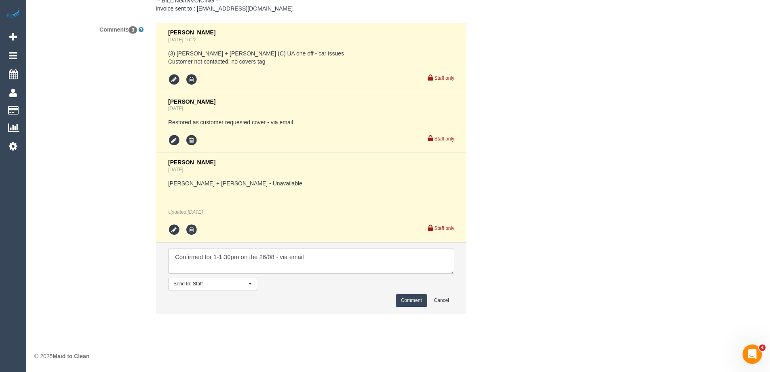
type input "30"
click at [406, 303] on button "Comment" at bounding box center [412, 300] width 32 height 13
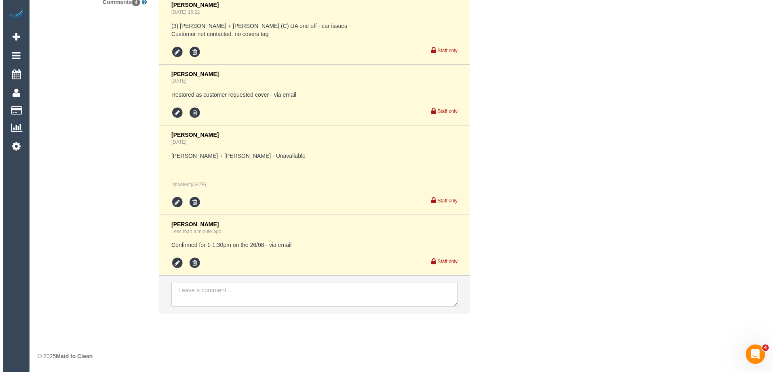
scroll to position [0, 0]
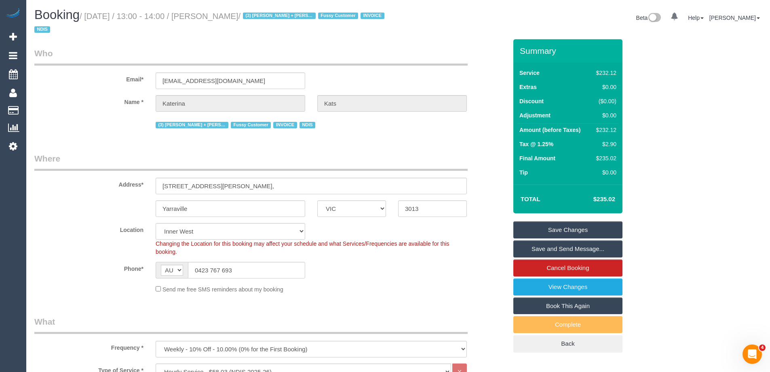
click at [526, 245] on link "Save and Send Message..." at bounding box center [568, 248] width 109 height 17
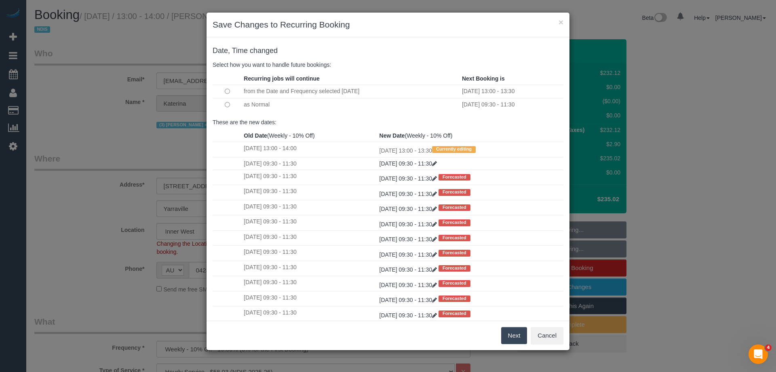
click at [514, 338] on button "Next" at bounding box center [514, 335] width 26 height 17
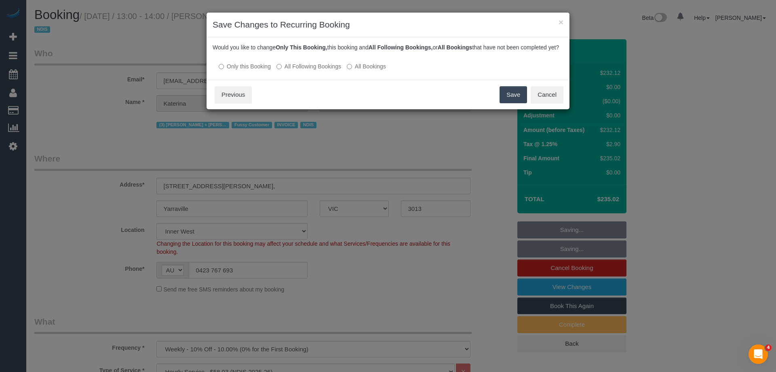
click at [504, 103] on button "Save" at bounding box center [514, 94] width 28 height 17
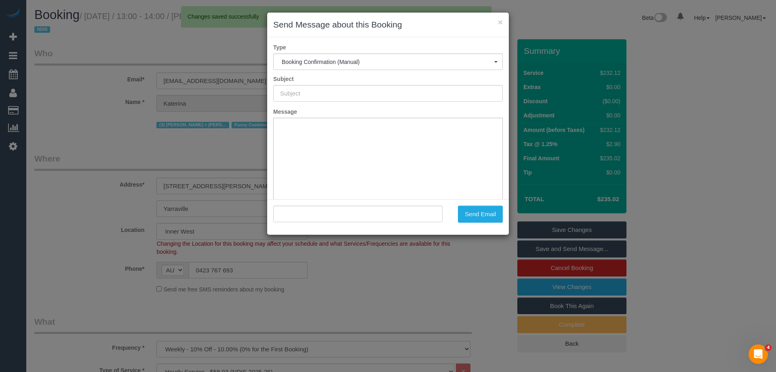
type input "Booking Confirmed"
type input ""Katerina Kats" <kat@katkats.com.au>"
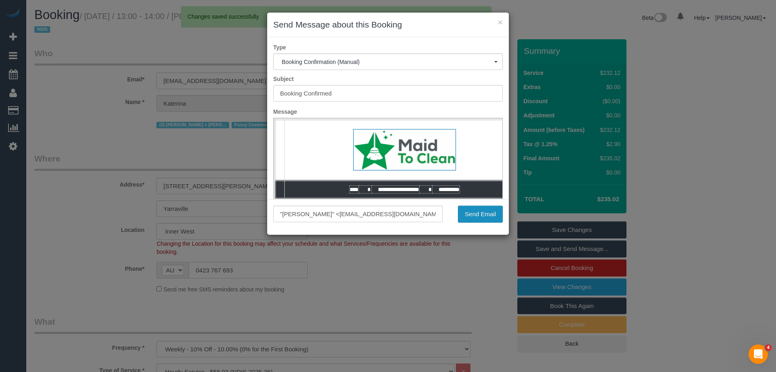
click at [485, 218] on button "Send Email" at bounding box center [480, 213] width 45 height 17
